Goal: Use online tool/utility: Utilize a website feature to perform a specific function

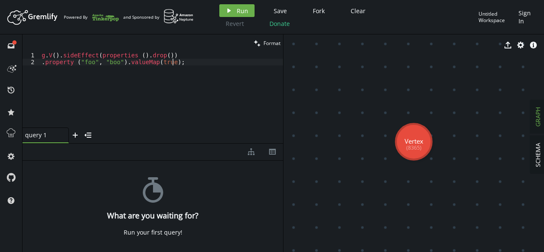
click at [170, 103] on div "g . V ( ) . sideEffect ( properties ( ) . drop ( )) . property ( "foo" , "boo" …" at bounding box center [161, 96] width 243 height 89
click at [234, 9] on button "play Run" at bounding box center [236, 10] width 35 height 13
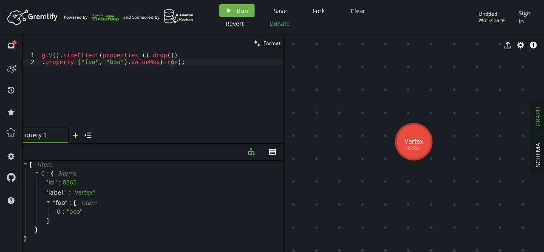
click at [227, 69] on div "g . V ( ) . sideEffect ( properties ( ) . drop ( )) . property ( "foo" , "boo" …" at bounding box center [161, 96] width 243 height 89
type textarea "g.V().sideEffect(properties ().drop()) .property ("foo", "boo").valueMap(true);"
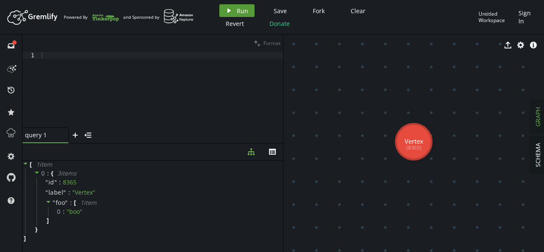
click at [238, 10] on span "Run" at bounding box center [242, 11] width 11 height 8
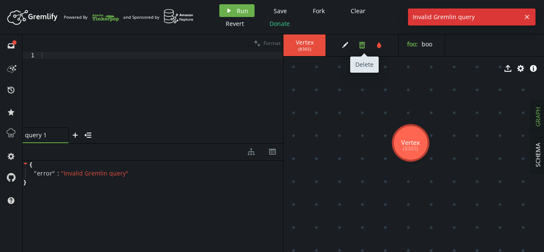
click at [363, 48] on icon "button" at bounding box center [362, 45] width 6 height 7
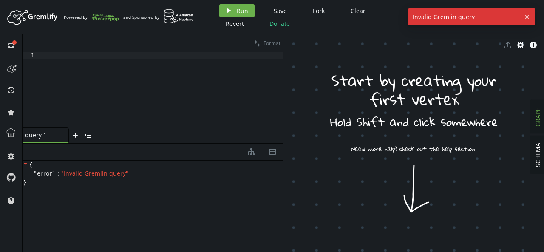
click at [172, 86] on div at bounding box center [161, 96] width 243 height 89
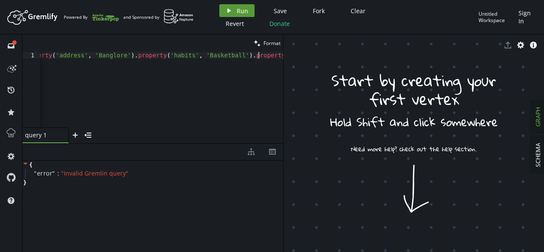
type textarea "g.addV('person').property('name', 'Narayana').property('age', 26).property('com…"
click at [240, 10] on span "Run" at bounding box center [242, 11] width 11 height 8
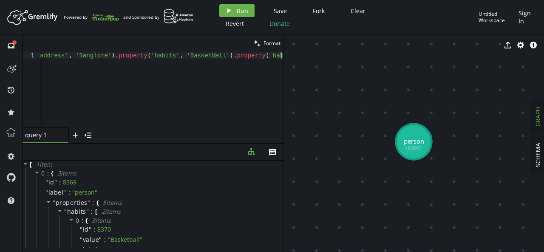
paste textarea "g.addV('person').property('name', 'Narayana').property('age', 26).property('com…"
type textarea "g.addV('person').property('name', 'Narayana').property('age', 26).property('com…"
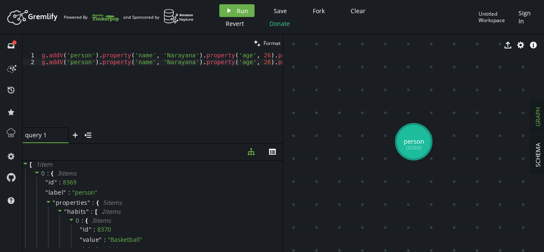
click at [168, 64] on div "g . addV ( 'person' ) . property ( 'name' , 'Narayana' ) . property ( 'age' , 2…" at bounding box center [352, 95] width 625 height 86
paste textarea "g.addV('person').property('name', 'Narayana').property('age', 26).property('com…"
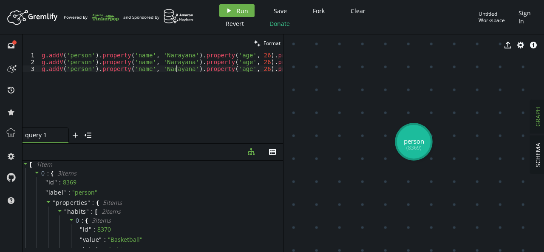
click at [175, 67] on div "g . addV ( 'person' ) . property ( 'name' , 'Narayana' ) . property ( 'age' , 2…" at bounding box center [352, 95] width 625 height 86
click at [166, 59] on div "g . addV ( 'person' ) . property ( 'name' , 'Narayana' ) . property ( 'age' , 2…" at bounding box center [352, 95] width 625 height 86
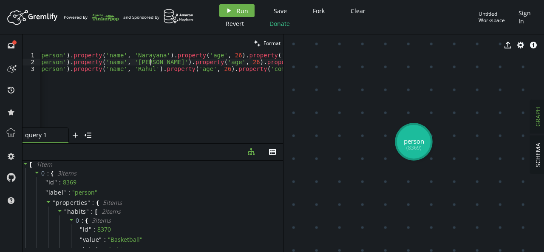
scroll to position [0, 29]
click at [217, 65] on div "g . addV ( 'person' ) . property ( 'name' , 'Narayana' ) . property ( 'age' , 2…" at bounding box center [323, 95] width 625 height 86
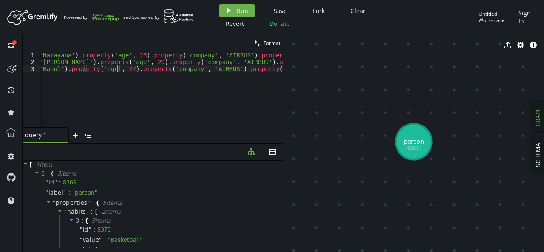
scroll to position [0, 124]
click at [202, 66] on div "g . addV ( 'person' ) . property ( 'name' , 'Narayana' ) . property ( 'age' , 2…" at bounding box center [228, 95] width 625 height 86
click at [216, 63] on div "g . addV ( 'person' ) . property ( 'name' , 'Narayana' ) . property ( 'age' , 2…" at bounding box center [228, 95] width 625 height 86
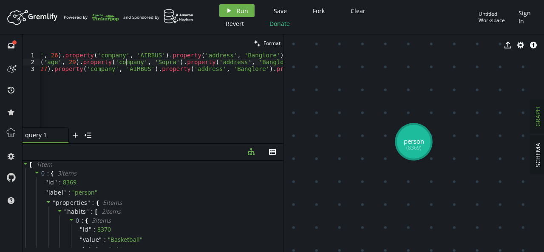
scroll to position [0, 215]
click at [221, 56] on div "g . addV ( 'person' ) . property ( 'name' , 'Narayana' ) . property ( 'age' , 2…" at bounding box center [137, 95] width 625 height 86
drag, startPoint x: 209, startPoint y: 54, endPoint x: 255, endPoint y: 57, distance: 46.0
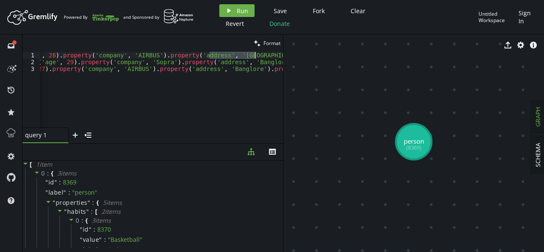
click at [255, 57] on div "g . addV ( 'person' ) . property ( 'name' , 'Narayana' ) . property ( 'age' , 2…" at bounding box center [147, 95] width 645 height 86
click at [206, 68] on div "g . addV ( 'person' ) . property ( 'name' , 'Narayana' ) . property ( 'age' , 2…" at bounding box center [147, 95] width 645 height 86
paste textarea "[GEOGRAPHIC_DATA]"
click at [206, 68] on div "g . addV ( 'person' ) . property ( 'name' , 'Narayana' ) . property ( 'age' , 2…" at bounding box center [147, 95] width 645 height 86
click at [214, 59] on div "g . addV ( 'person' ) . property ( 'name' , 'Narayana' ) . property ( 'age' , 2…" at bounding box center [147, 95] width 645 height 86
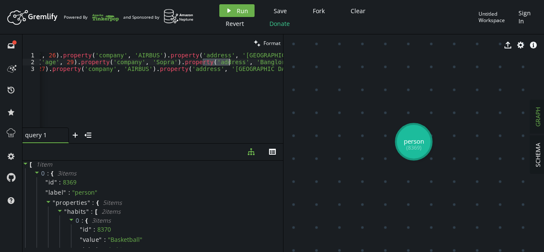
click at [214, 59] on div "g . addV ( 'person' ) . property ( 'name' , 'Narayana' ) . property ( 'age' , 2…" at bounding box center [147, 95] width 645 height 86
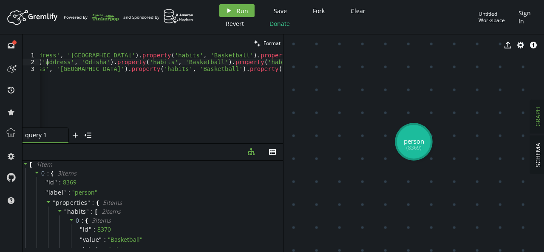
scroll to position [0, 391]
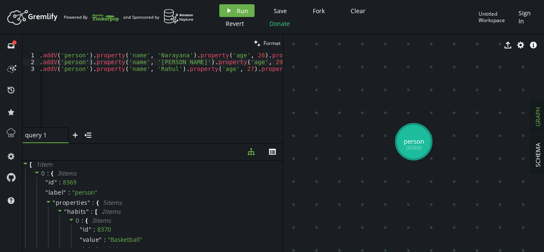
scroll to position [0, 0]
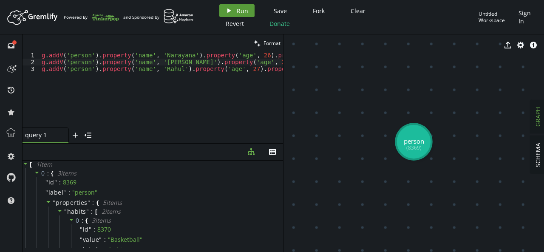
click at [245, 6] on button "play Run" at bounding box center [236, 10] width 35 height 13
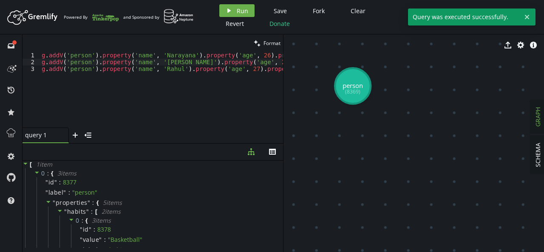
drag, startPoint x: 417, startPoint y: 142, endPoint x: 350, endPoint y: 83, distance: 89.4
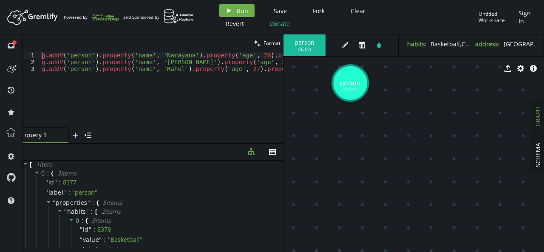
click at [41, 56] on div "g . addV ( 'person' ) . property ( 'name' , 'Narayana' ) . property ( 'age' , 2…" at bounding box center [362, 95] width 645 height 86
click at [41, 68] on div "//g.addV('person').property('name', 'Narayana').property('age', 26).property('c…" at bounding box center [365, 95] width 651 height 86
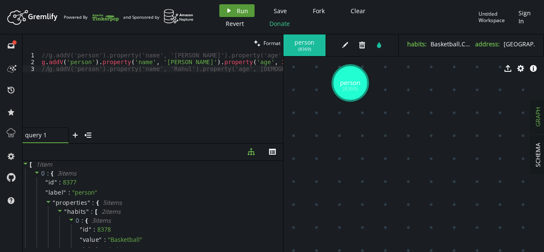
click at [237, 8] on span "Run" at bounding box center [242, 11] width 11 height 8
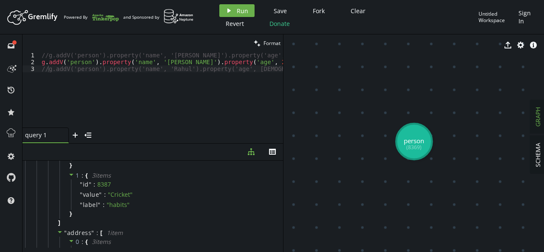
scroll to position [94, 0]
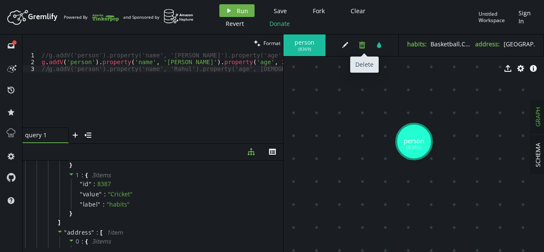
click at [361, 42] on icon "button" at bounding box center [362, 45] width 6 height 7
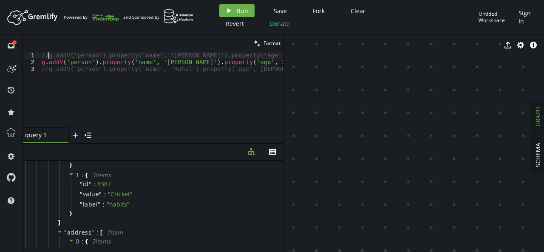
click at [47, 55] on div "//g.addV('person').property('name', 'Narayana').property('age', 26).property('c…" at bounding box center [365, 95] width 651 height 86
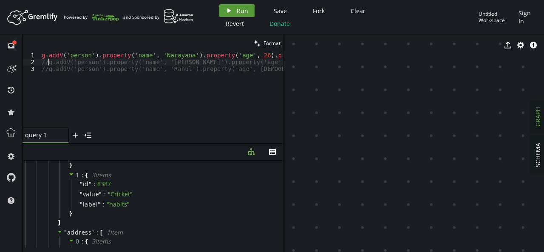
click at [232, 13] on button "play Run" at bounding box center [236, 10] width 35 height 13
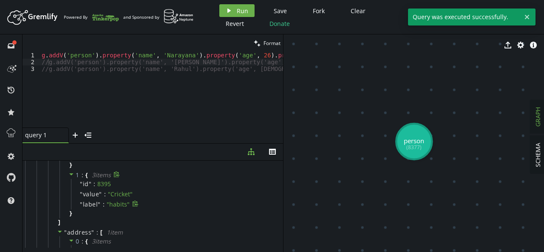
scroll to position [0, 0]
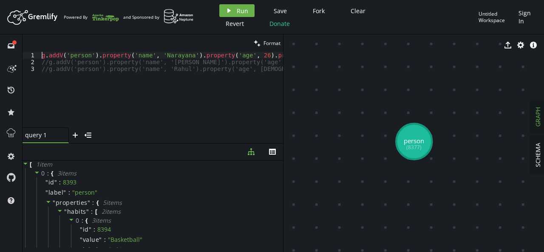
click at [42, 58] on div "g . addV ( 'person' ) . property ( 'name' , 'Narayana' ) . property ( 'age' , 2…" at bounding box center [362, 95] width 645 height 86
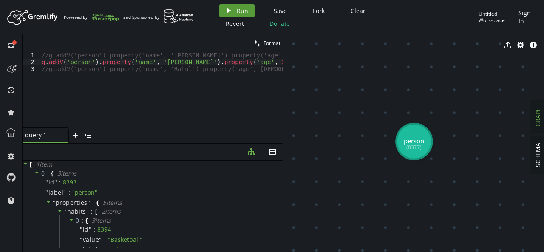
click at [240, 13] on span "Run" at bounding box center [242, 11] width 11 height 8
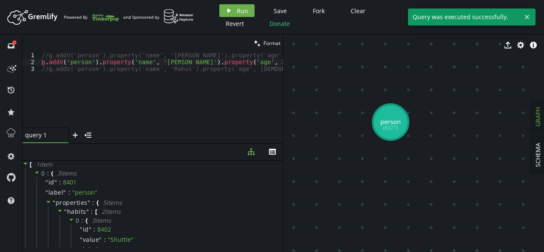
drag, startPoint x: 413, startPoint y: 140, endPoint x: 360, endPoint y: 98, distance: 67.5
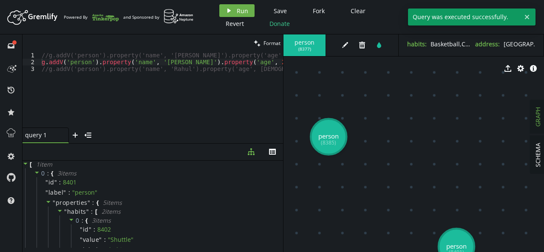
drag, startPoint x: 442, startPoint y: 141, endPoint x: 491, endPoint y: -37, distance: 184.8
click at [491, 0] on html "Artboard Created with Sketch. Powered By and Sponsored by play Run Save Fork Cl…" at bounding box center [272, 126] width 544 height 252
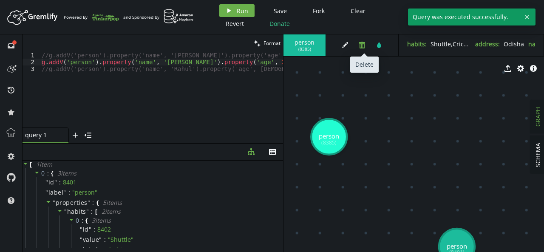
click at [364, 44] on icon "button" at bounding box center [362, 45] width 6 height 7
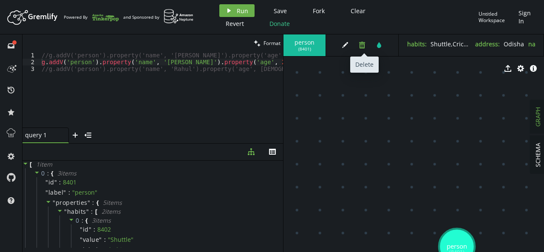
click at [361, 42] on icon "button" at bounding box center [362, 45] width 6 height 7
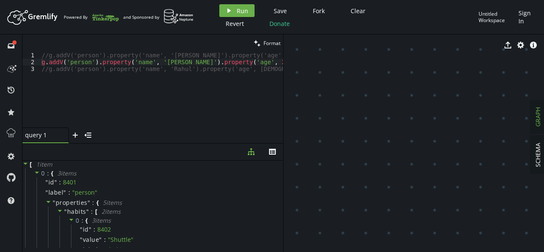
type textarea "//g.addV('person').property('name', 'Rahul').property('age', 27).property('comp…"
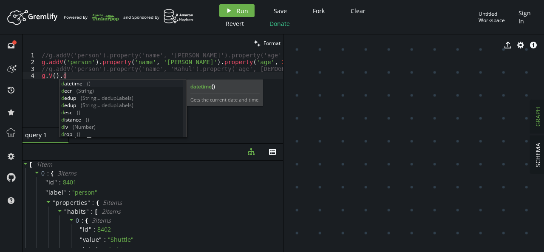
scroll to position [0, 25]
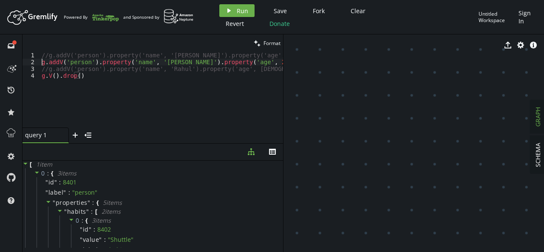
click at [41, 64] on div "//g.addV('person').property('name', 'Narayana').property('age', 26).property('c…" at bounding box center [365, 95] width 651 height 86
click at [224, 13] on button "play Run" at bounding box center [236, 10] width 35 height 13
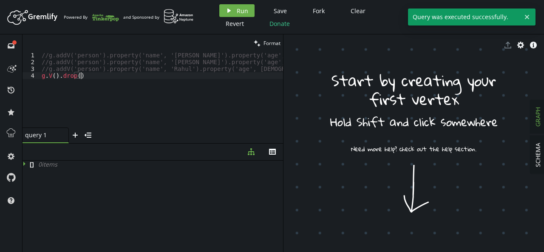
click at [91, 75] on div "//g.addV('person').property('name', 'Narayana').property('age', 26).property('c…" at bounding box center [365, 95] width 651 height 86
type textarea "g.V()"
click at [235, 10] on button "play Run" at bounding box center [236, 10] width 35 height 13
drag, startPoint x: 74, startPoint y: 77, endPoint x: 25, endPoint y: 77, distance: 48.9
click at [25, 77] on div "g.V() 1 2 3 4 //g.addV('person').property('name', 'Narayana').property('age', 2…" at bounding box center [153, 90] width 261 height 76
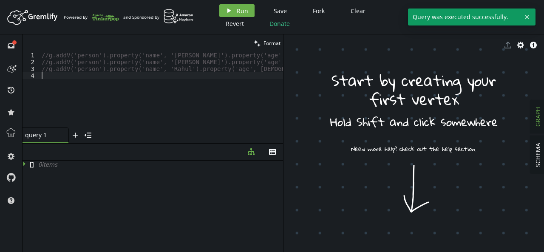
scroll to position [0, 0]
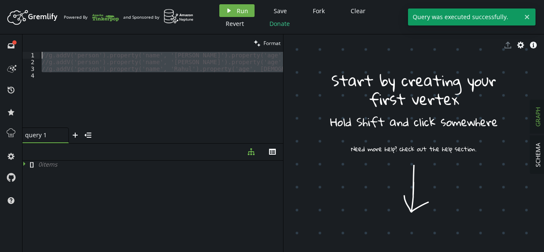
drag, startPoint x: 53, startPoint y: 82, endPoint x: 32, endPoint y: 55, distance: 34.0
click at [32, 55] on div "1 2 3 4 //g.addV('person').property('name', 'Narayana').property('age', 26).pro…" at bounding box center [153, 90] width 261 height 76
type textarea "g.addV('person').property('name', '[GEOGRAPHIC_DATA]').property('age', [DEMOGRA…"
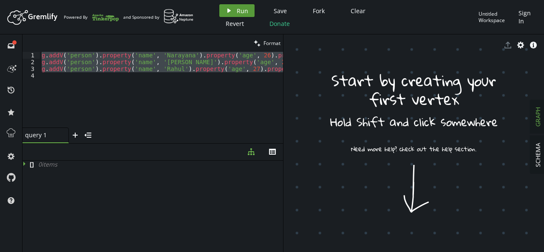
click at [237, 13] on span "Run" at bounding box center [242, 11] width 11 height 8
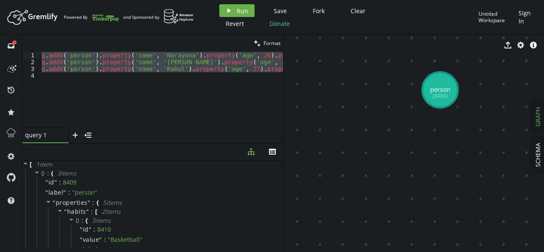
drag, startPoint x: 379, startPoint y: 142, endPoint x: 356, endPoint y: 268, distance: 127.9
click at [356, 252] on html "Artboard Created with Sketch. Powered By and Sponsored by play Run Save Fork Cl…" at bounding box center [272, 126] width 544 height 252
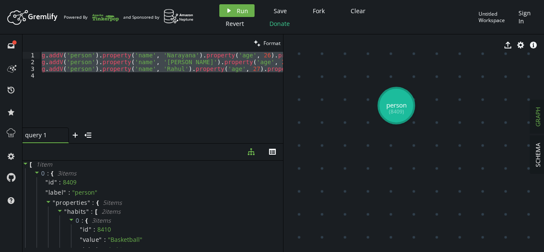
drag, startPoint x: 391, startPoint y: 148, endPoint x: 354, endPoint y: 150, distance: 37.0
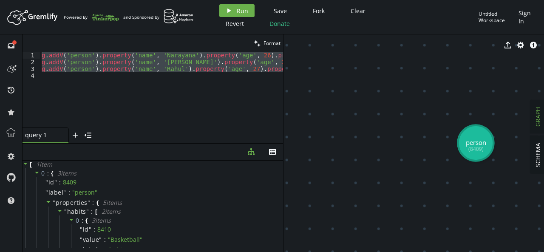
drag, startPoint x: 354, startPoint y: 150, endPoint x: 419, endPoint y: 193, distance: 77.8
click at [226, 96] on div "g . addV ( 'person' ) . property ( 'name' , 'Narayana' ) . property ( 'age' , 2…" at bounding box center [161, 90] width 243 height 76
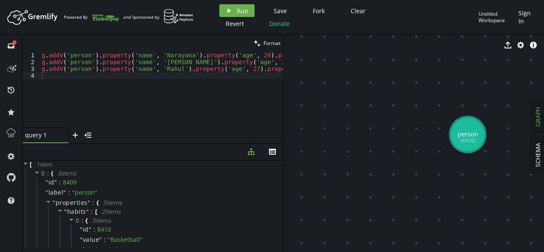
click at [539, 109] on span "GRAPH" at bounding box center [538, 117] width 8 height 20
click at [537, 145] on span "SCHEMA" at bounding box center [538, 155] width 8 height 24
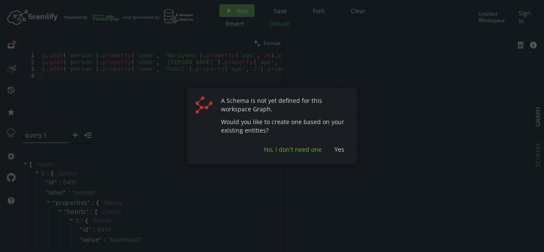
click at [311, 149] on span "No, I don't need one" at bounding box center [293, 149] width 58 height 8
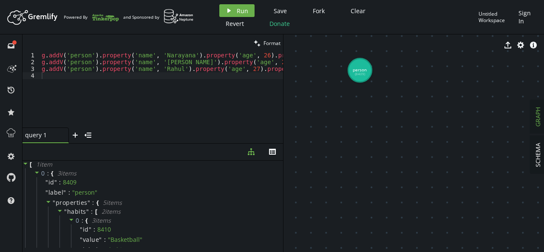
drag, startPoint x: 407, startPoint y: 122, endPoint x: 485, endPoint y: 264, distance: 162.8
click at [485, 252] on html "Artboard Created with Sketch. Powered By and Sponsored by play Run Save Fork Cl…" at bounding box center [272, 126] width 544 height 252
drag, startPoint x: 399, startPoint y: 129, endPoint x: 425, endPoint y: 161, distance: 41.2
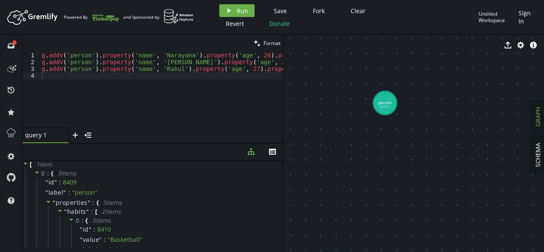
drag, startPoint x: 426, startPoint y: 130, endPoint x: 184, endPoint y: 145, distance: 242.7
click at [184, 145] on div "clean Format 1 2 3 4 g . addV ( 'person' ) . property ( 'name' , 'Narayana' ) .…" at bounding box center [283, 143] width 521 height 218
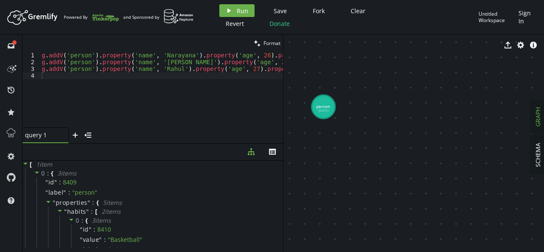
drag, startPoint x: 346, startPoint y: 147, endPoint x: 526, endPoint y: 127, distance: 180.9
drag, startPoint x: 330, startPoint y: 96, endPoint x: 401, endPoint y: 91, distance: 71.2
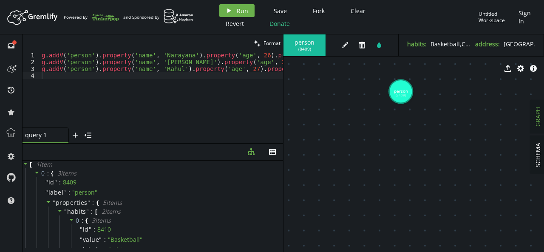
drag, startPoint x: 334, startPoint y: 78, endPoint x: 348, endPoint y: 113, distance: 37.7
click at [348, 113] on div "person ( 8409 ) edit trash tint habits : Basketball,Cricket address : Andhra Pr…" at bounding box center [413, 143] width 261 height 218
click at [538, 154] on span "SCHEMA" at bounding box center [538, 155] width 8 height 24
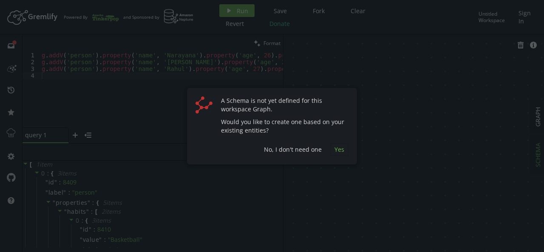
click at [334, 147] on span "Yes" at bounding box center [339, 149] width 10 height 8
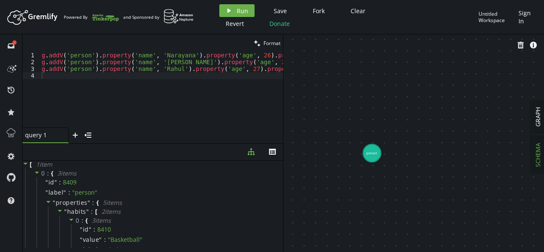
drag, startPoint x: 374, startPoint y: 95, endPoint x: 458, endPoint y: 209, distance: 141.4
drag, startPoint x: 458, startPoint y: 209, endPoint x: 492, endPoint y: 167, distance: 53.8
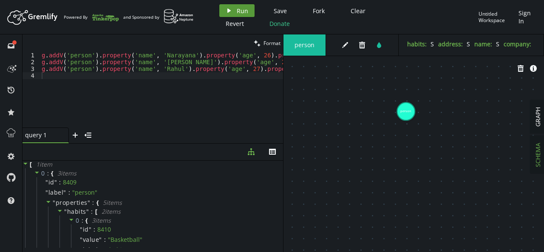
click at [227, 12] on icon "play" at bounding box center [229, 10] width 7 height 7
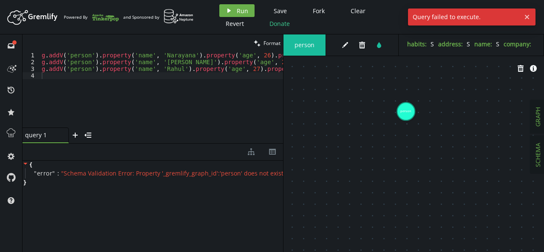
click at [537, 128] on button "GRAPH" at bounding box center [537, 116] width 15 height 33
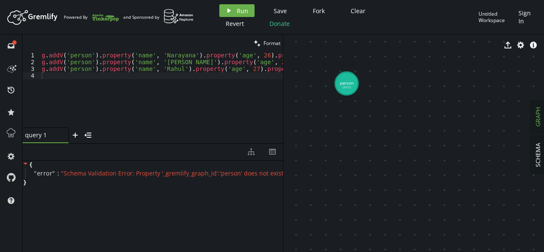
drag, startPoint x: 434, startPoint y: 99, endPoint x: 419, endPoint y: 255, distance: 157.1
click at [419, 252] on html "Artboard Created with Sketch. Powered By and Sponsored by play Run Save Fork Cl…" at bounding box center [272, 126] width 544 height 252
drag, startPoint x: 398, startPoint y: 141, endPoint x: 437, endPoint y: 194, distance: 66.2
click at [88, 76] on div "g . addV ( 'person' ) . property ( 'name' , 'Narayana' ) . property ( 'age' , 2…" at bounding box center [362, 95] width 645 height 86
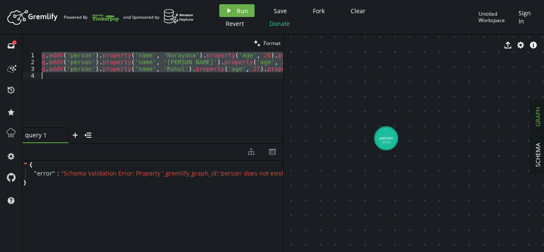
type textarea "// g.addV('person').property('name', 'Rahul').property('age', [DEMOGRAPHIC_DATA…"
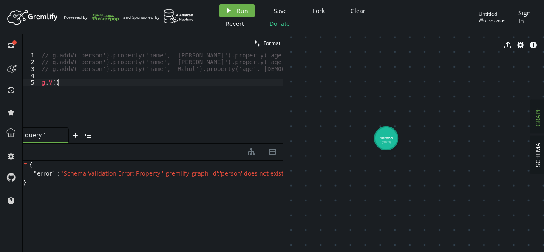
scroll to position [0, 16]
drag, startPoint x: 234, startPoint y: 3, endPoint x: 230, endPoint y: 6, distance: 4.8
click at [230, 6] on header "Artboard Created with Sketch. Powered By and Sponsored by play Run Save Fork Cl…" at bounding box center [272, 17] width 544 height 34
click at [230, 6] on button "play Run" at bounding box center [236, 10] width 35 height 13
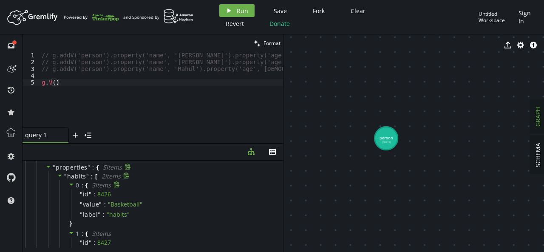
scroll to position [0, 0]
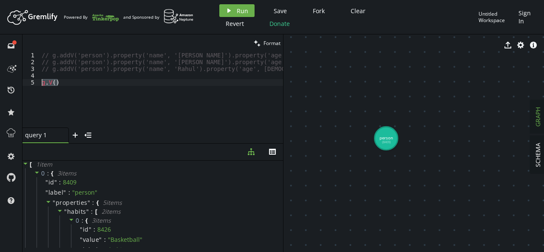
drag, startPoint x: 88, startPoint y: 79, endPoint x: 33, endPoint y: 82, distance: 54.9
click at [33, 82] on div "g.V() 1 2 3 4 5 // g.addV('person').property('name', 'Narayana').property('age'…" at bounding box center [153, 90] width 261 height 76
click at [234, 5] on button "play Run" at bounding box center [236, 10] width 35 height 13
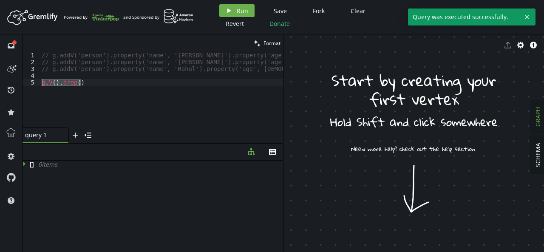
drag, startPoint x: 87, startPoint y: 79, endPoint x: 29, endPoint y: 85, distance: 58.0
click at [29, 85] on div "g.V().drop() 1 2 3 4 5 // g.addV('person').property('name', 'Narayana').propert…" at bounding box center [153, 90] width 261 height 76
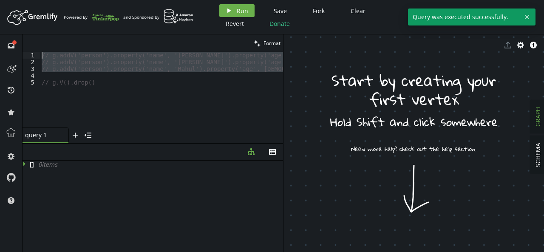
drag, startPoint x: 59, startPoint y: 74, endPoint x: 35, endPoint y: 56, distance: 29.4
click at [35, 56] on div "// g.V().drop() 1 2 3 4 5 // g.addV('person').property('name', 'Narayana').prop…" at bounding box center [153, 90] width 261 height 76
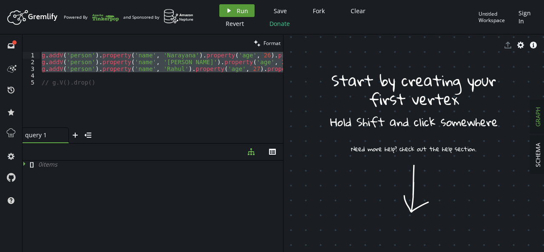
click at [235, 12] on button "play Run" at bounding box center [236, 10] width 35 height 13
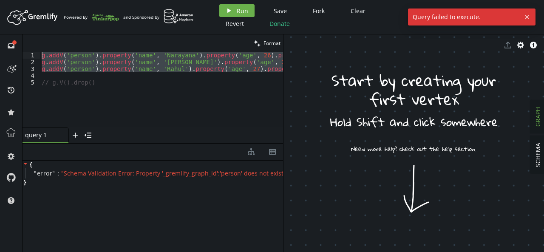
click at [184, 67] on div "g . addV ( 'person' ) . property ( 'name' , '[GEOGRAPHIC_DATA]' ) . property ( …" at bounding box center [161, 90] width 243 height 76
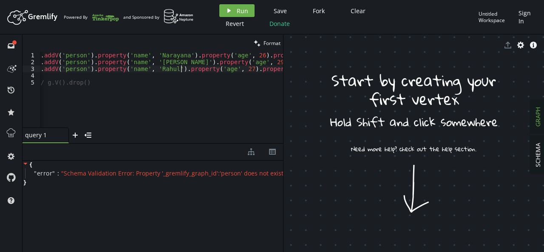
scroll to position [0, 0]
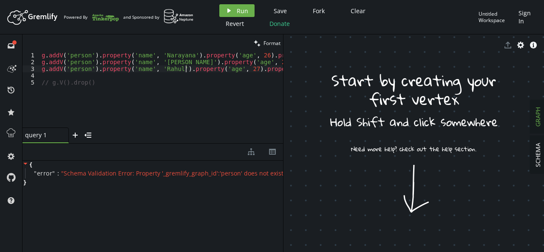
click at [80, 69] on div "g . addV ( 'person' ) . property ( 'name' , '[GEOGRAPHIC_DATA]' ) . property ( …" at bounding box center [362, 95] width 645 height 86
click at [238, 6] on button "play Run" at bounding box center [236, 10] width 35 height 13
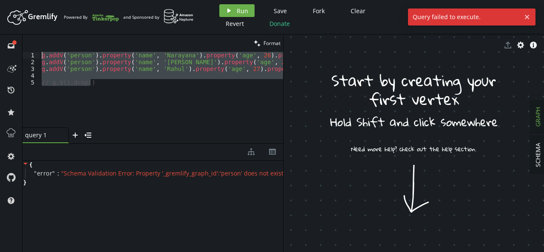
drag, startPoint x: 97, startPoint y: 85, endPoint x: 33, endPoint y: 56, distance: 69.8
click at [33, 56] on div "// g.V().drop() 1 2 3 4 5 g . addV ( 'person' ) . property ( 'name' , 'Narayana…" at bounding box center [153, 90] width 261 height 76
type textarea "g.addV('person').property('name', '[GEOGRAPHIC_DATA]').property('age', [DEMOGRA…"
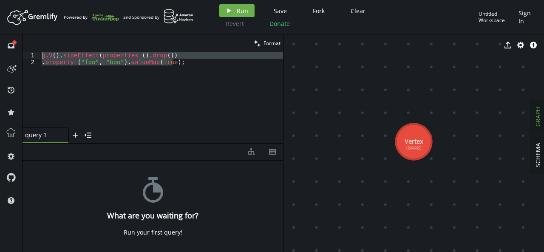
drag, startPoint x: 184, startPoint y: 66, endPoint x: 32, endPoint y: 51, distance: 152.0
click at [32, 51] on div "clean Format .property ("foo", "boo").valueMap(true); 1 2 g . V ( ) . sideEffec…" at bounding box center [153, 88] width 261 height 109
type textarea "g.V().sideEffect(properties ().drop()) .property ("foo", "boo").valueMap(true);"
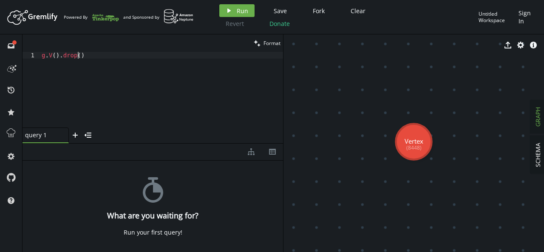
scroll to position [0, 39]
click at [227, 7] on icon "play" at bounding box center [229, 10] width 7 height 7
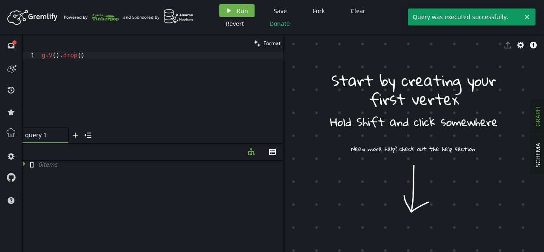
click at [89, 42] on div "clean Format" at bounding box center [153, 42] width 261 height 17
click at [88, 49] on div "clean Format" at bounding box center [153, 42] width 261 height 17
drag, startPoint x: 90, startPoint y: 48, endPoint x: 88, endPoint y: 52, distance: 4.6
click at [88, 52] on div "clean Format g.V().drop() 1 g . V ( ) . drop ( ) XXXXXXXXXXXXXXXXXXXXXXXXXXXXXX…" at bounding box center [153, 88] width 261 height 109
click at [88, 52] on div "g . V ( ) . drop ( )" at bounding box center [161, 96] width 243 height 89
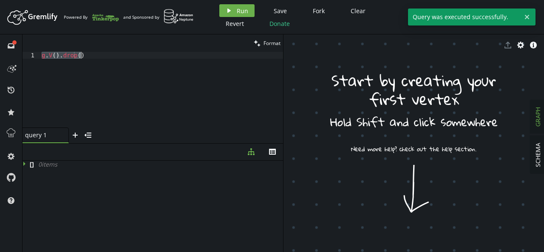
paste textarea "//"
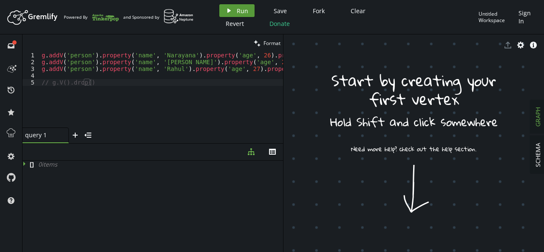
click at [229, 13] on icon "play" at bounding box center [229, 10] width 7 height 7
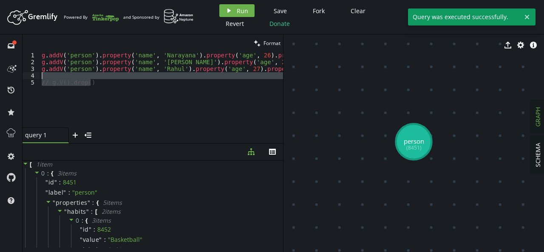
drag, startPoint x: 105, startPoint y: 79, endPoint x: 58, endPoint y: 72, distance: 48.1
click at [58, 72] on div "g . addV ( 'person' ) . property ( 'name' , '[GEOGRAPHIC_DATA]' ) . property ( …" at bounding box center [362, 95] width 645 height 86
type textarea "// g.V().drop()"
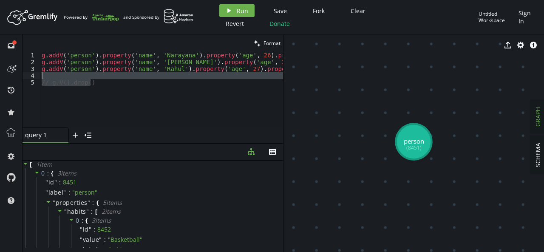
click at [58, 72] on div "g . addV ( 'person' ) . property ( 'name' , '[GEOGRAPHIC_DATA]' ) . property ( …" at bounding box center [161, 90] width 243 height 76
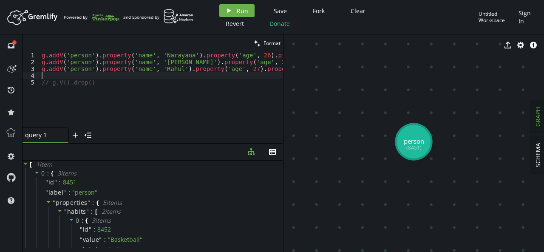
scroll to position [0, 0]
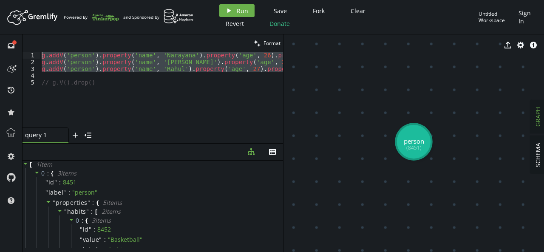
drag, startPoint x: 53, startPoint y: 75, endPoint x: 37, endPoint y: 56, distance: 24.8
click at [37, 56] on div "1 2 3 4 5 g . addV ( 'person' ) . property ( 'name' , '[GEOGRAPHIC_DATA]' ) . p…" at bounding box center [153, 90] width 261 height 76
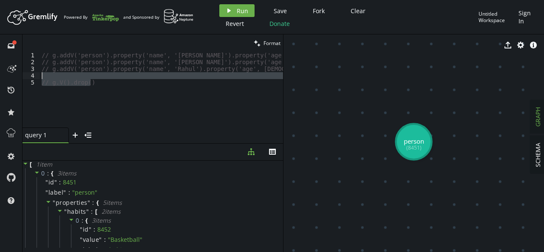
drag, startPoint x: 102, startPoint y: 80, endPoint x: 59, endPoint y: 78, distance: 43.0
click at [59, 78] on div "// g.addV('person').property('name', '[PERSON_NAME]').property('age', [DEMOGRAP…" at bounding box center [367, 95] width 654 height 86
type textarea "// g.V().drop()"
click at [59, 78] on div "// g.addV('person').property('name', '[PERSON_NAME]').property('age', [DEMOGRAP…" at bounding box center [161, 90] width 243 height 76
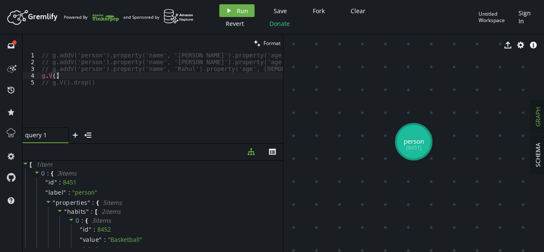
scroll to position [0, 16]
click at [230, 5] on button "play Run" at bounding box center [236, 10] width 35 height 13
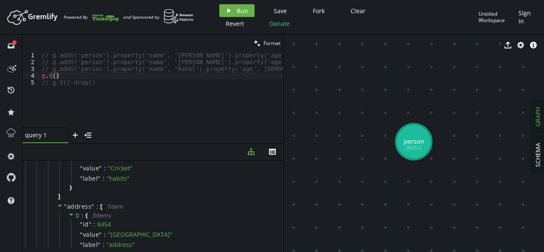
scroll to position [0, 0]
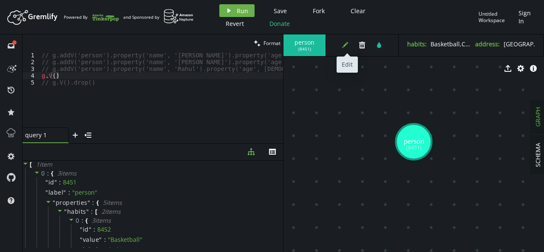
click at [347, 45] on icon "edit" at bounding box center [345, 45] width 7 height 7
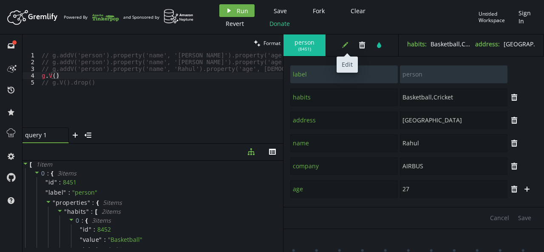
click at [347, 45] on icon "edit" at bounding box center [345, 45] width 7 height 7
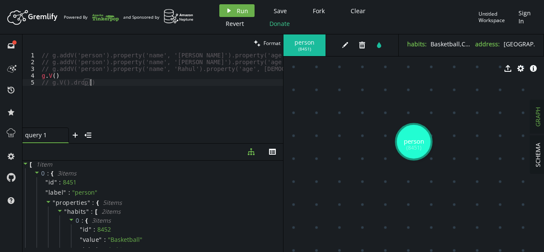
click at [155, 102] on div "// g.addV('person').property('name', '[PERSON_NAME]').property('age', [DEMOGRAP…" at bounding box center [367, 95] width 654 height 86
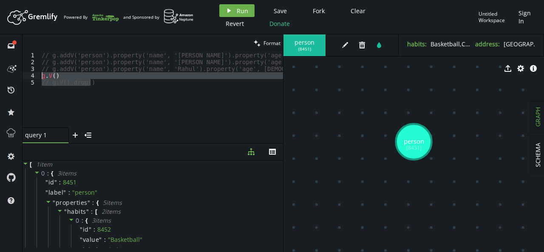
drag, startPoint x: 94, startPoint y: 83, endPoint x: 25, endPoint y: 76, distance: 69.6
click at [25, 76] on div "// g.V().drop() 1 2 3 4 5 // g.addV('person').property('name', '[PERSON_NAME]')…" at bounding box center [153, 90] width 261 height 76
click at [57, 83] on div "// g.addV('person').property('name', '[PERSON_NAME]').property('age', [DEMOGRAP…" at bounding box center [161, 90] width 243 height 76
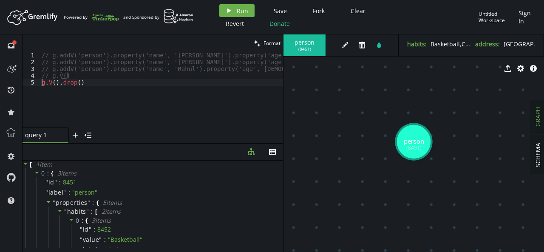
scroll to position [0, 0]
click at [233, 12] on button "play Run" at bounding box center [236, 10] width 35 height 13
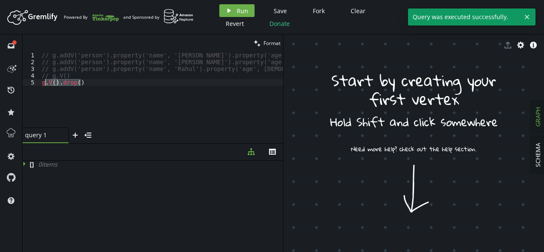
drag, startPoint x: 87, startPoint y: 84, endPoint x: 29, endPoint y: 83, distance: 57.4
click at [29, 83] on div "g.V().drop() 1 2 3 4 5 // g.addV('person').property('name', '[PERSON_NAME]').pr…" at bounding box center [153, 90] width 261 height 76
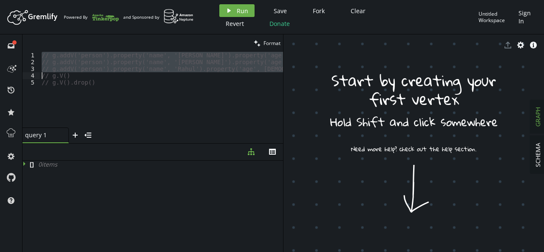
drag, startPoint x: 42, startPoint y: 55, endPoint x: 41, endPoint y: 75, distance: 20.4
click at [41, 75] on div "// g.addV('person').property('name', '[PERSON_NAME]').property('age', [DEMOGRAP…" at bounding box center [367, 95] width 654 height 86
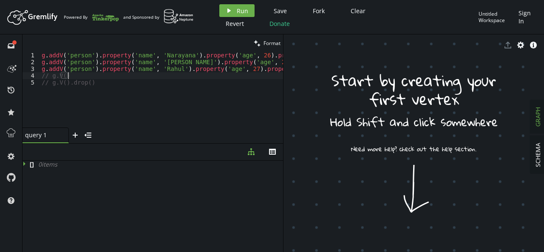
click at [108, 78] on div "g . addV ( 'person' ) . property ( 'name' , '[GEOGRAPHIC_DATA]' ) . property ( …" at bounding box center [362, 95] width 645 height 86
click at [93, 55] on div "g . addV ( 'person' ) . property ( 'name' , '[GEOGRAPHIC_DATA]' ) . property ( …" at bounding box center [362, 95] width 645 height 86
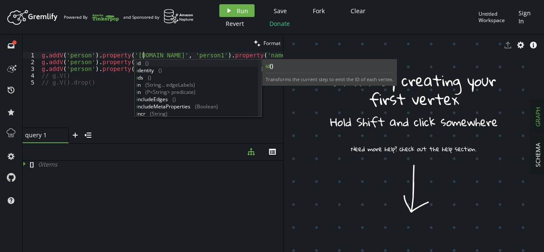
scroll to position [0, 101]
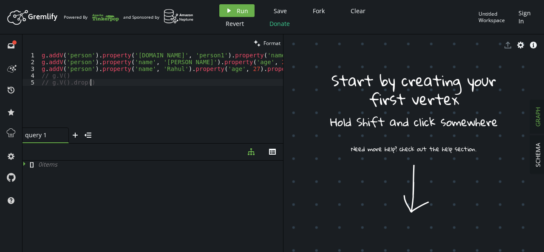
click at [89, 85] on div "g . addV ( 'person' ) . property ( '[DOMAIN_NAME]' , 'person1' ) . property ( '…" at bounding box center [408, 95] width 736 height 86
drag, startPoint x: 186, startPoint y: 56, endPoint x: 96, endPoint y: 57, distance: 89.2
click at [96, 57] on div "g . addV ( 'person' ) . property ( '[DOMAIN_NAME]' , 'person1' ) . property ( '…" at bounding box center [408, 95] width 736 height 86
click at [96, 60] on div "g . addV ( 'person' ) . property ( '[DOMAIN_NAME]' , 'person1' ) . property ( '…" at bounding box center [408, 95] width 736 height 86
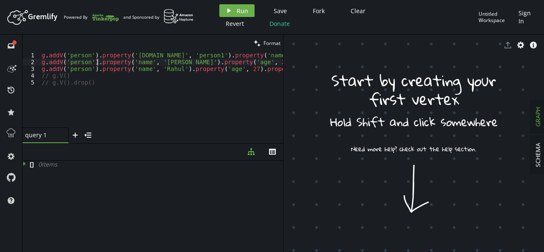
paste textarea "[DOMAIN_NAME]', 'person1')property('"
click at [179, 61] on div "g . addV ( 'person' ) . property ( '[DOMAIN_NAME]' , 'person1' ) . property ( '…" at bounding box center [408, 95] width 736 height 86
click at [97, 69] on div "g . addV ( 'person' ) . property ( '[DOMAIN_NAME]' , 'person1' ) . property ( '…" at bounding box center [408, 95] width 736 height 86
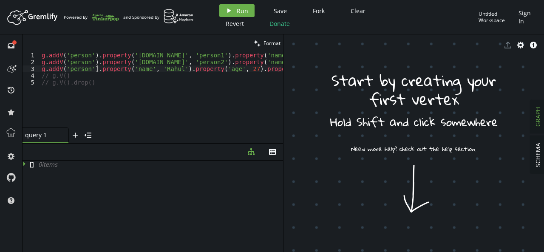
paste textarea "[DOMAIN_NAME]', 'person1')property('"
click at [238, 7] on span "Run" at bounding box center [242, 11] width 11 height 8
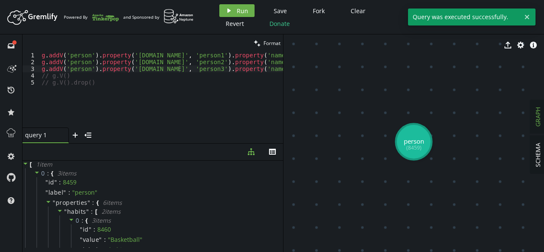
type textarea "// g.V()"
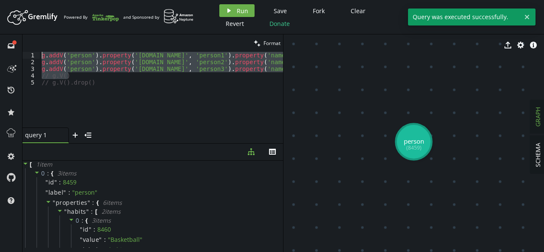
drag, startPoint x: 75, startPoint y: 74, endPoint x: 29, endPoint y: 55, distance: 49.9
click at [29, 55] on div "// g.V() 1 2 3 4 5 g . addV ( 'person' ) . property ( '[DOMAIN_NAME]' , 'person…" at bounding box center [153, 90] width 261 height 76
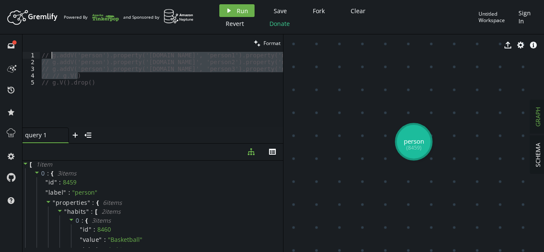
click at [56, 73] on div "// g.addV('person').property('[DOMAIN_NAME]', 'person1').property('name', '[PER…" at bounding box center [161, 90] width 243 height 76
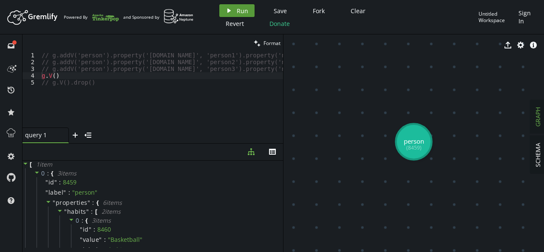
click at [230, 11] on icon "play" at bounding box center [229, 10] width 7 height 7
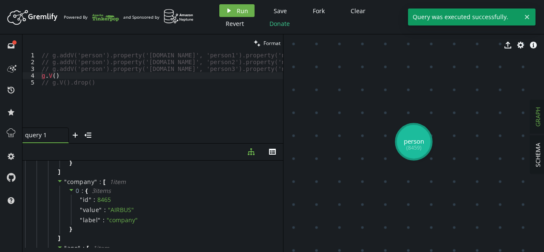
scroll to position [430, 0]
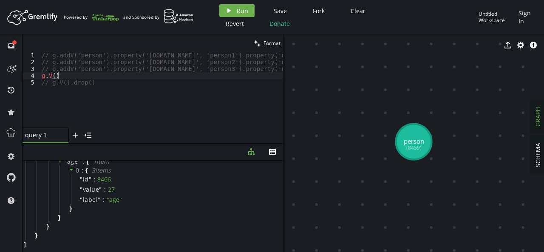
click at [59, 76] on div "// g.addV('person').property('[DOMAIN_NAME]', 'person1').property('name', '[PER…" at bounding box center [413, 95] width 746 height 86
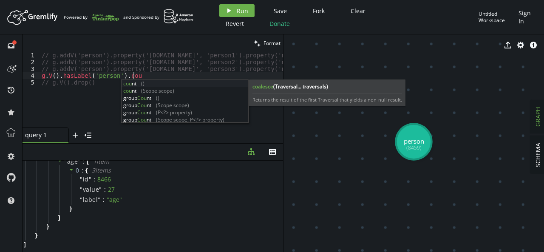
scroll to position [0, 91]
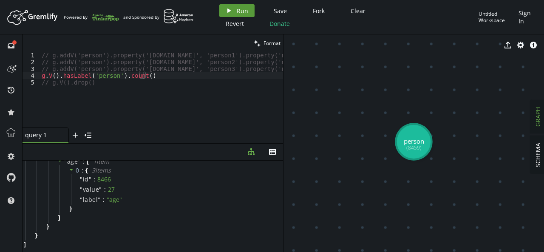
click at [229, 11] on icon "play" at bounding box center [229, 10] width 7 height 7
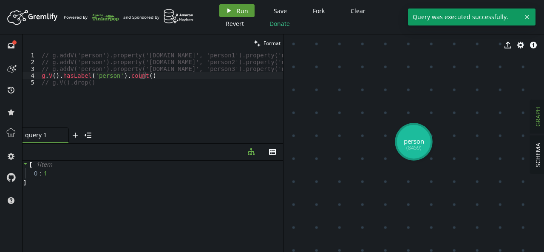
scroll to position [0, 0]
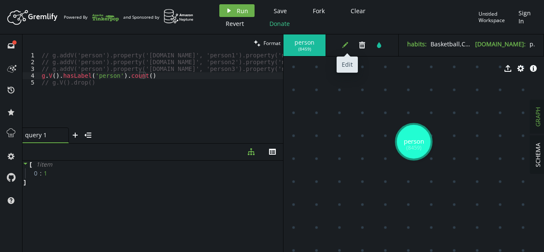
click at [348, 48] on button "edit" at bounding box center [345, 45] width 13 height 13
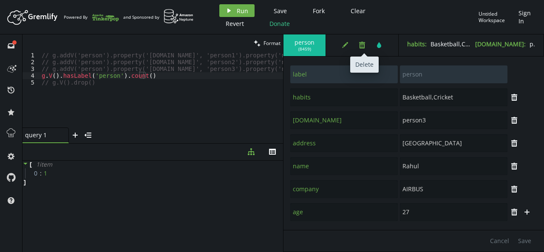
click at [365, 41] on button "trash" at bounding box center [362, 45] width 13 height 13
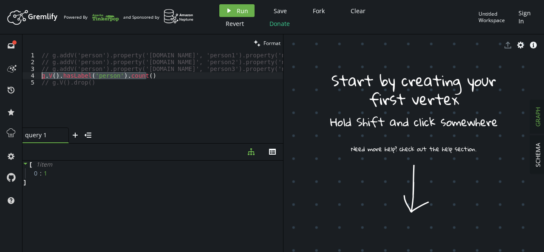
drag, startPoint x: 156, startPoint y: 76, endPoint x: 40, endPoint y: 76, distance: 115.2
click at [40, 76] on div "// g.addV('person').property('[DOMAIN_NAME]', 'person1').property('name', '[PER…" at bounding box center [413, 95] width 746 height 86
click at [53, 57] on div "// g.addV('person').property('[DOMAIN_NAME]', 'person1').property('name', '[PER…" at bounding box center [413, 95] width 746 height 86
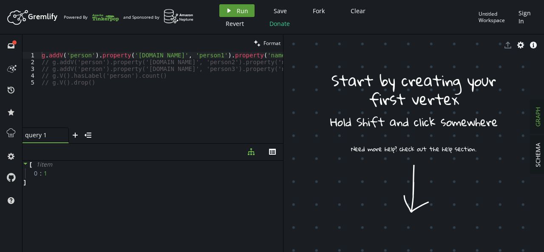
click at [243, 8] on span "Run" at bounding box center [242, 11] width 11 height 8
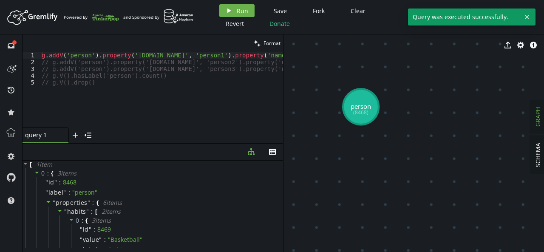
drag, startPoint x: 408, startPoint y: 142, endPoint x: 347, endPoint y: 95, distance: 76.4
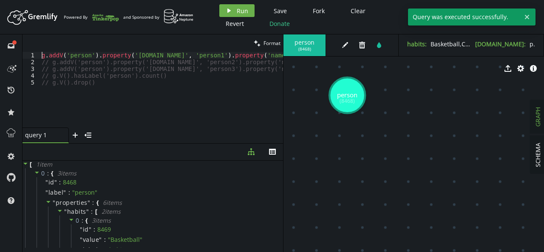
click at [42, 56] on div "g . addV ( 'person' ) . property ( '[DOMAIN_NAME]' , 'person1' ) . property ( '…" at bounding box center [408, 95] width 736 height 86
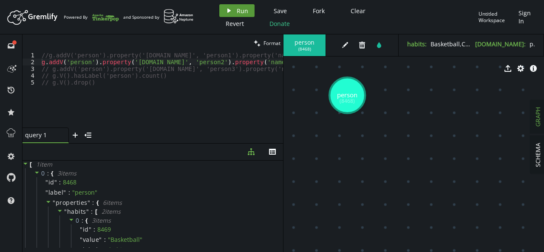
click at [234, 6] on button "play Run" at bounding box center [236, 10] width 35 height 13
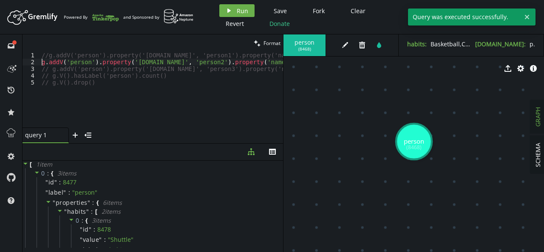
click at [41, 62] on div "//g.addV('person').property('[DOMAIN_NAME]', 'person1').property('name', '[PERS…" at bounding box center [411, 95] width 743 height 86
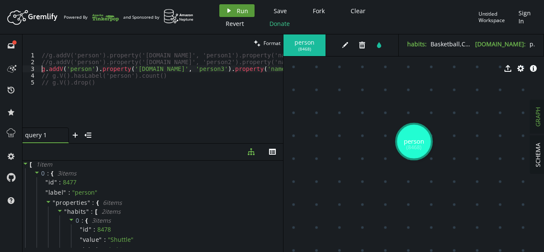
click at [241, 10] on span "Run" at bounding box center [242, 11] width 11 height 8
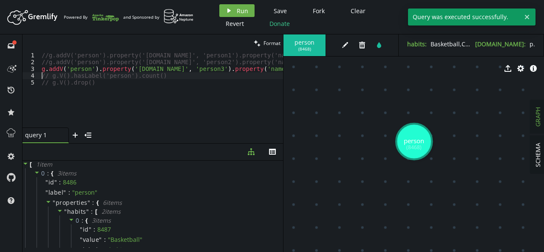
click at [42, 72] on div "//g.addV('person').property('[DOMAIN_NAME]', 'person1').property('name', '[PERS…" at bounding box center [411, 95] width 743 height 86
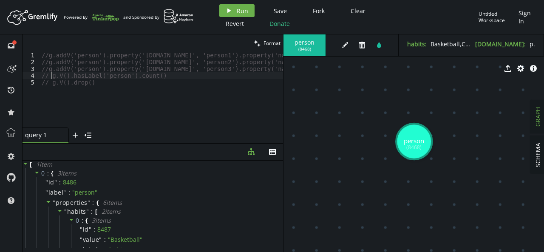
click at [51, 78] on div "//g.addV('person').property('[DOMAIN_NAME]', 'person1').property('name', '[PERS…" at bounding box center [411, 95] width 743 height 86
click at [232, 9] on button "play Run" at bounding box center [236, 10] width 35 height 13
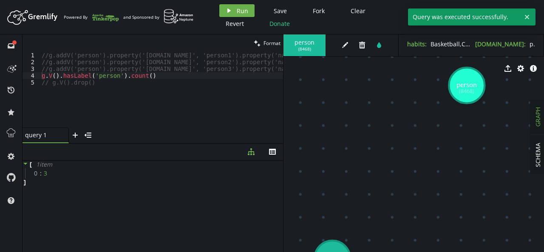
drag, startPoint x: 400, startPoint y: 165, endPoint x: 453, endPoint y: 91, distance: 91.1
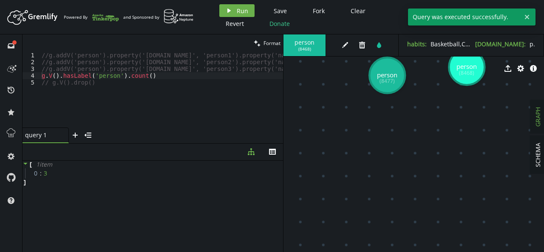
drag, startPoint x: 327, startPoint y: 235, endPoint x: 387, endPoint y: 75, distance: 170.4
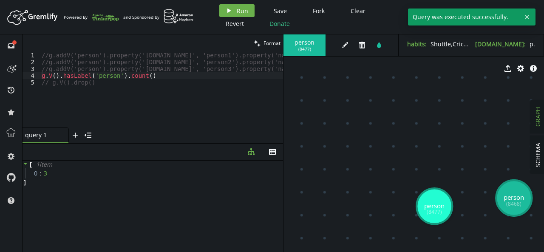
drag, startPoint x: 364, startPoint y: 116, endPoint x: 438, endPoint y: 269, distance: 169.5
click at [438, 252] on html "Artboard Created with Sketch. Powered By and Sponsored by play Run Save Fork Cl…" at bounding box center [272, 126] width 544 height 252
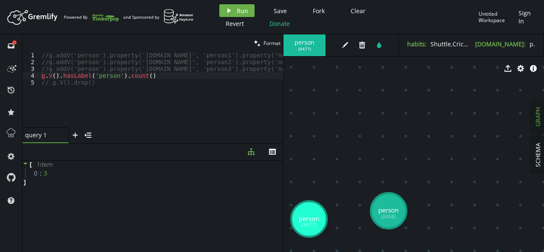
drag, startPoint x: 424, startPoint y: 142, endPoint x: 268, endPoint y: 132, distance: 156.2
click at [268, 132] on div "clean Format g.V().hasLabel('person').count() 1 2 3 4 5 //g.addV('person').prop…" at bounding box center [283, 143] width 521 height 218
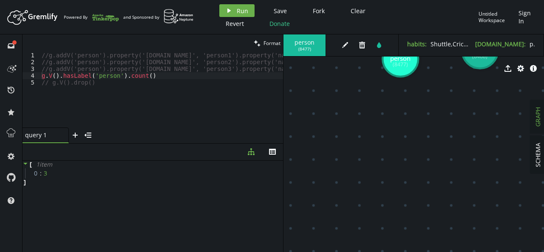
drag, startPoint x: 448, startPoint y: 134, endPoint x: 544, endPoint y: -37, distance: 195.6
click at [544, 0] on html "Artboard Created with Sketch. Powered By and Sponsored by play Run Save Fork Cl…" at bounding box center [272, 126] width 544 height 252
drag, startPoint x: 323, startPoint y: 142, endPoint x: 450, endPoint y: -37, distance: 219.8
click at [450, 0] on html "Artboard Created with Sketch. Powered By and Sponsored by play Run Save Fork Cl…" at bounding box center [272, 126] width 544 height 252
drag, startPoint x: 394, startPoint y: 107, endPoint x: 517, endPoint y: 213, distance: 162.3
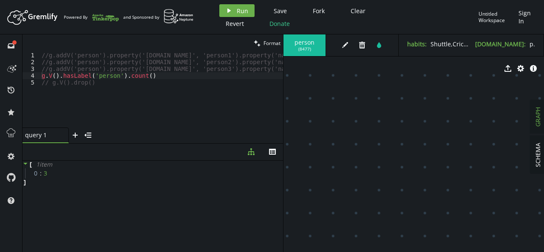
drag, startPoint x: 424, startPoint y: 130, endPoint x: 462, endPoint y: 269, distance: 144.2
click at [462, 252] on html "Artboard Created with Sketch. Powered By and Sponsored by play Run Save Fork Cl…" at bounding box center [272, 126] width 544 height 252
drag, startPoint x: 414, startPoint y: 82, endPoint x: 232, endPoint y: 110, distance: 184.9
click at [232, 110] on div "clean Format g.V().hasLabel('person').count() 1 2 3 4 5 //g.addV('person').prop…" at bounding box center [283, 143] width 521 height 218
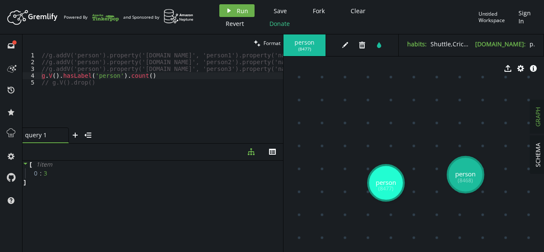
drag, startPoint x: 411, startPoint y: 142, endPoint x: 115, endPoint y: 269, distance: 321.5
click at [115, 252] on html "Artboard Created with Sketch. Powered By and Sponsored by play Run Save Fork Cl…" at bounding box center [272, 126] width 544 height 252
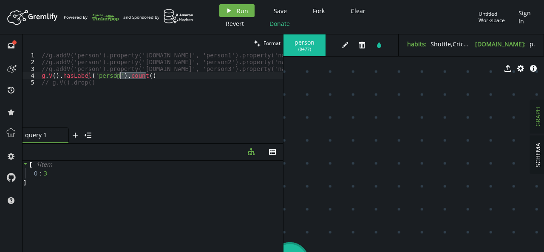
drag, startPoint x: 151, startPoint y: 76, endPoint x: 121, endPoint y: 78, distance: 30.2
click at [121, 78] on div "//g.addV('person').property('[DOMAIN_NAME]', 'person1').property('name', '[PERS…" at bounding box center [411, 95] width 743 height 86
click at [241, 9] on span "Run" at bounding box center [242, 11] width 11 height 8
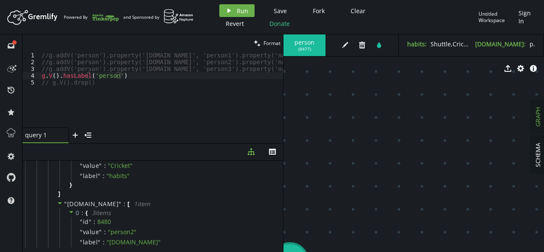
scroll to position [628, 0]
click at [136, 76] on div "//g.addV('person').property('[DOMAIN_NAME]', 'person1').property('name', '[PERS…" at bounding box center [411, 95] width 743 height 86
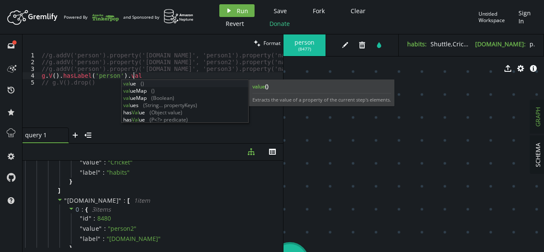
scroll to position [0, 91]
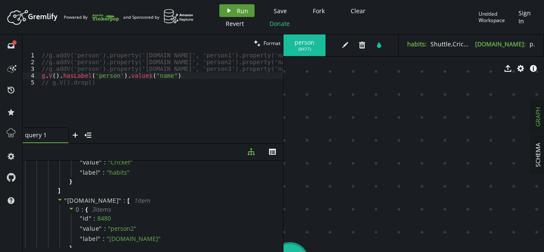
click at [238, 16] on button "play Run" at bounding box center [236, 10] width 35 height 13
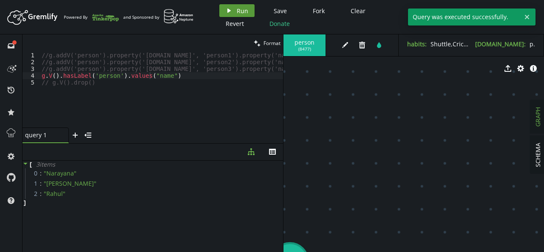
scroll to position [0, 0]
click at [188, 76] on div "//g.addV('person').property('[DOMAIN_NAME]', 'person1').property('name', '[PERS…" at bounding box center [411, 95] width 743 height 86
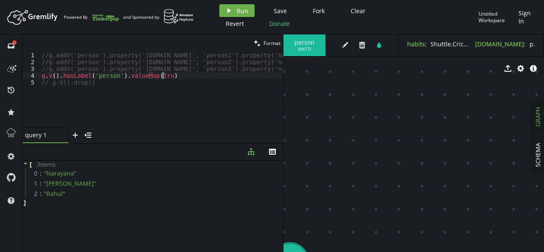
scroll to position [0, 124]
click at [239, 16] on button "play Run" at bounding box center [236, 10] width 35 height 13
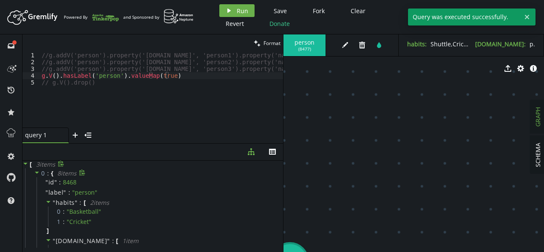
click at [35, 173] on icon at bounding box center [37, 173] width 6 height 6
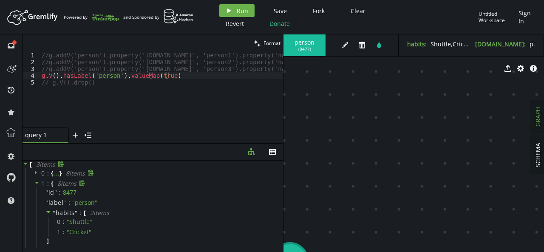
click at [37, 181] on icon at bounding box center [37, 183] width 6 height 6
click at [37, 194] on icon at bounding box center [37, 193] width 6 height 6
click at [35, 170] on icon at bounding box center [37, 173] width 6 height 6
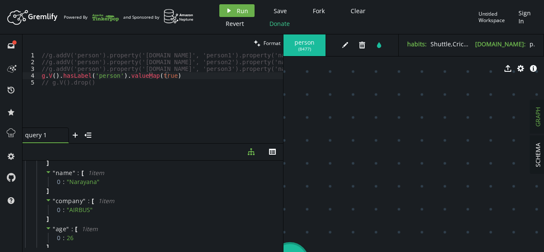
scroll to position [128, 0]
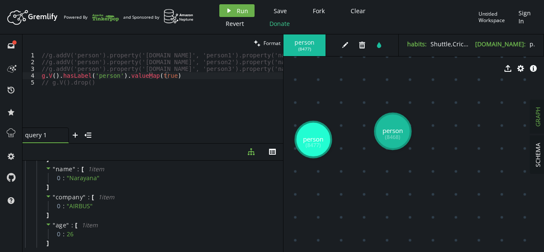
drag, startPoint x: 394, startPoint y: 123, endPoint x: 499, endPoint y: -3, distance: 164.4
click at [499, 0] on html "Artboard Created with Sketch. Powered By and Sponsored by play Run Save Fork Cl…" at bounding box center [272, 126] width 544 height 252
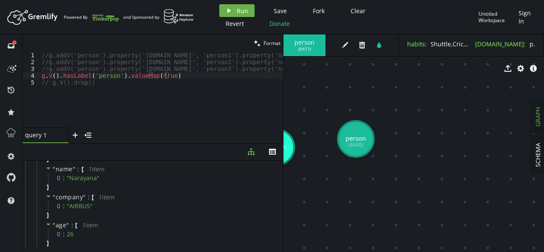
drag, startPoint x: 467, startPoint y: 117, endPoint x: 168, endPoint y: 117, distance: 299.2
click at [168, 117] on div "clean Format g.V().hasLabel('person').valueMap(true) 1 2 3 4 5 //g.addV('person…" at bounding box center [283, 143] width 521 height 218
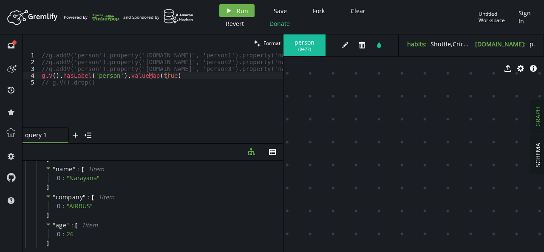
drag, startPoint x: 478, startPoint y: 165, endPoint x: 270, endPoint y: 107, distance: 215.5
click at [270, 107] on div "clean Format g.V().hasLabel('person').valueMap(true) 1 2 3 4 5 //g.addV('person…" at bounding box center [283, 143] width 521 height 218
drag, startPoint x: 365, startPoint y: 130, endPoint x: 405, endPoint y: -37, distance: 172.0
click at [405, 0] on html "Artboard Created with Sketch. Powered By and Sponsored by play Run Save Fork Cl…" at bounding box center [272, 126] width 544 height 252
drag, startPoint x: 431, startPoint y: 119, endPoint x: 224, endPoint y: 269, distance: 255.1
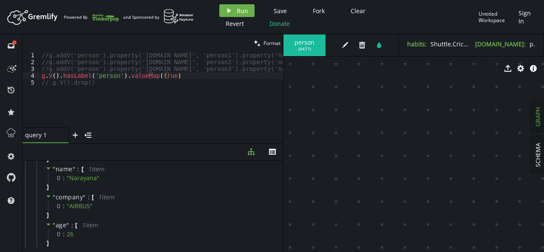
click at [224, 252] on html "Artboard Created with Sketch. Powered By and Sponsored by play Run Save Fork Cl…" at bounding box center [272, 126] width 544 height 252
drag, startPoint x: 395, startPoint y: 157, endPoint x: 384, endPoint y: 269, distance: 111.9
click at [384, 252] on html "Artboard Created with Sketch. Powered By and Sponsored by play Run Save Fork Cl…" at bounding box center [272, 126] width 544 height 252
drag, startPoint x: 380, startPoint y: 99, endPoint x: 522, endPoint y: 209, distance: 179.4
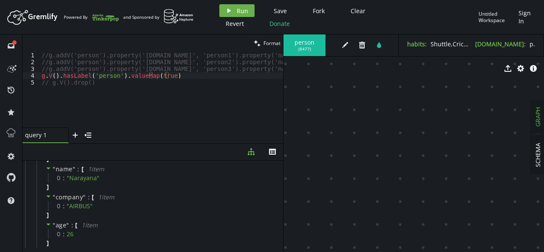
drag, startPoint x: 380, startPoint y: 127, endPoint x: 544, endPoint y: 262, distance: 211.9
click at [544, 252] on html "Artboard Created with Sketch. Powered By and Sponsored by play Run Save Fork Cl…" at bounding box center [272, 126] width 544 height 252
drag, startPoint x: 362, startPoint y: 125, endPoint x: 544, endPoint y: 188, distance: 192.1
click at [544, 188] on div "SCHEMA GRAPH person ( 8477 ) edit trash tint habits : Shuttle,Cricket [DOMAIN_N…" at bounding box center [413, 143] width 261 height 218
drag, startPoint x: 380, startPoint y: 115, endPoint x: 544, endPoint y: 167, distance: 171.4
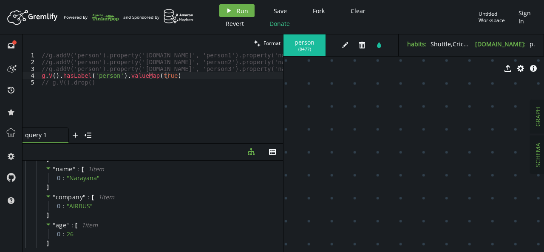
click at [544, 167] on div "SCHEMA GRAPH person ( 8477 ) edit trash tint habits : Shuttle,Cricket [DOMAIN_N…" at bounding box center [413, 143] width 261 height 218
drag, startPoint x: 338, startPoint y: 92, endPoint x: 515, endPoint y: 204, distance: 209.3
drag, startPoint x: 345, startPoint y: 142, endPoint x: 400, endPoint y: 168, distance: 61.2
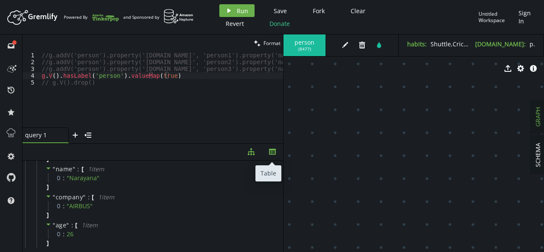
click at [270, 153] on icon "th" at bounding box center [272, 151] width 7 height 7
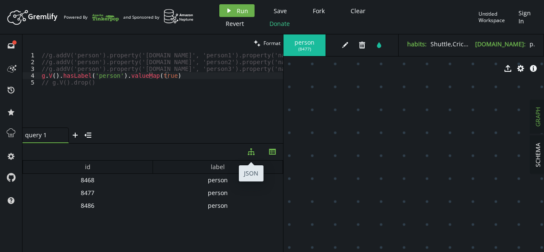
click at [255, 153] on button "diagram-tree" at bounding box center [251, 152] width 21 height 17
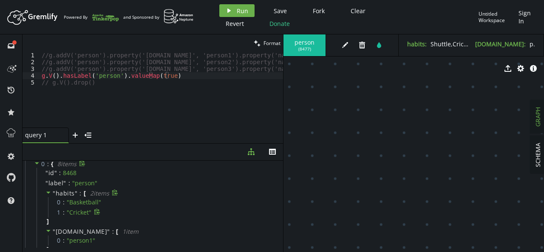
scroll to position [10, 0]
click at [77, 74] on div "//g.addV('person').property('[DOMAIN_NAME]', 'person1').property('name', '[PERS…" at bounding box center [411, 95] width 743 height 86
click at [161, 76] on div "//g.addV('person').property('[DOMAIN_NAME]', 'person1').property('name', '[PERS…" at bounding box center [411, 95] width 743 height 86
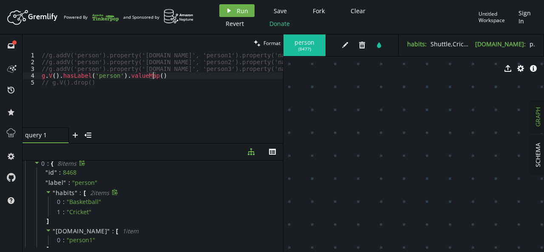
scroll to position [0, 0]
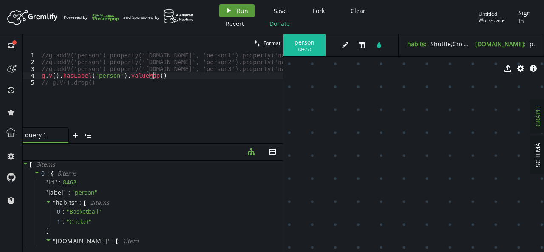
click at [242, 13] on span "Run" at bounding box center [242, 11] width 11 height 8
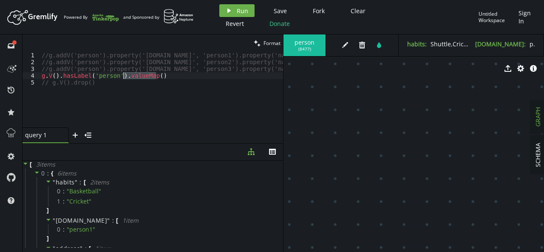
drag, startPoint x: 157, startPoint y: 76, endPoint x: 122, endPoint y: 75, distance: 34.9
click at [122, 75] on div "//g.addV('person').property('[DOMAIN_NAME]', 'person1').property('name', '[PERS…" at bounding box center [411, 95] width 743 height 86
click at [222, 8] on button "play Run" at bounding box center [236, 10] width 35 height 13
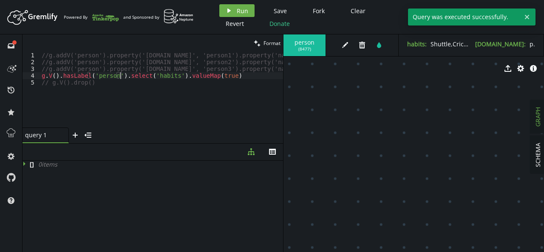
click at [119, 76] on div "//g.addV('person').property('[DOMAIN_NAME]', 'person1').property('name', '[PERS…" at bounding box center [411, 95] width 743 height 86
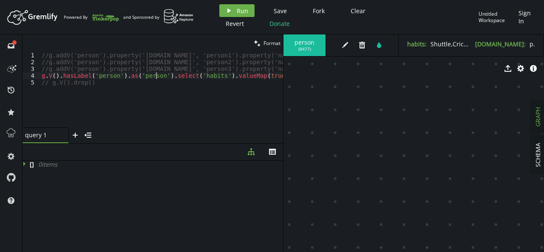
scroll to position [0, 114]
click at [230, 13] on icon "play" at bounding box center [229, 10] width 7 height 7
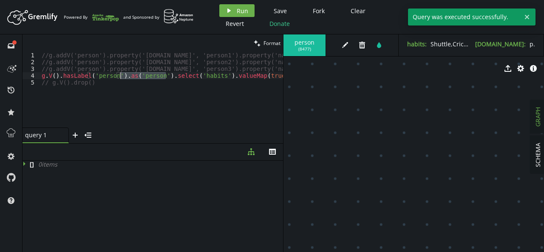
drag, startPoint x: 164, startPoint y: 74, endPoint x: 121, endPoint y: 74, distance: 43.3
click at [121, 74] on div "//g.addV('person').property('[DOMAIN_NAME]', 'person1').property('name', '[PERS…" at bounding box center [411, 95] width 743 height 86
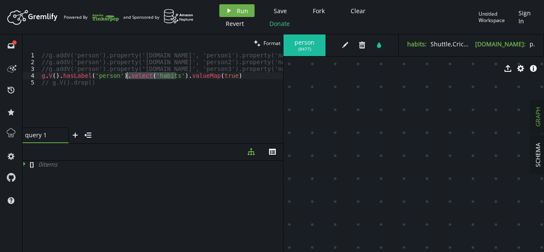
drag, startPoint x: 176, startPoint y: 77, endPoint x: 124, endPoint y: 76, distance: 52.3
click at [124, 76] on div "//g.addV('person').property('[DOMAIN_NAME]', 'person1').property('name', '[PERS…" at bounding box center [411, 95] width 743 height 86
click at [241, 7] on span "Run" at bounding box center [242, 11] width 11 height 8
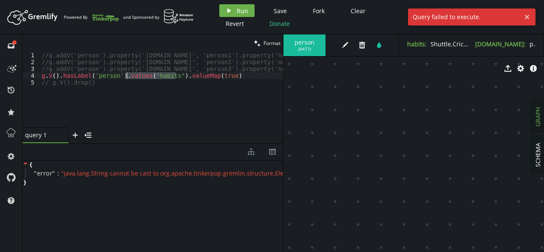
drag, startPoint x: 177, startPoint y: 76, endPoint x: 124, endPoint y: 76, distance: 52.7
click at [124, 76] on div "//g.addV('person').property('[DOMAIN_NAME]', 'person1').property('name', '[PERS…" at bounding box center [411, 95] width 743 height 86
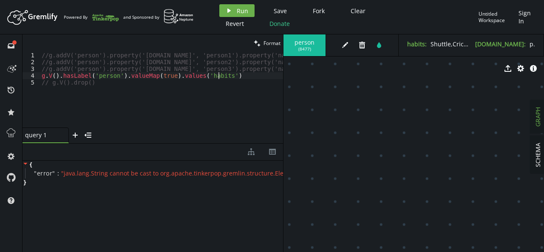
scroll to position [0, 0]
click at [238, 8] on span "Run" at bounding box center [242, 11] width 11 height 8
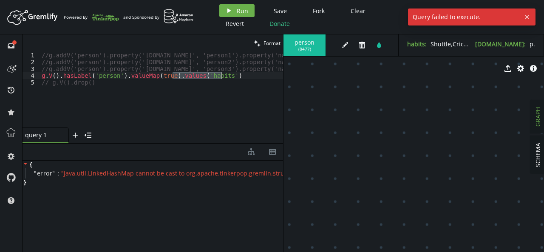
drag, startPoint x: 171, startPoint y: 74, endPoint x: 225, endPoint y: 75, distance: 53.6
click at [225, 75] on div "//g.addV('person').property('[DOMAIN_NAME]', 'person1').property('name', '[PERS…" at bounding box center [411, 95] width 743 height 86
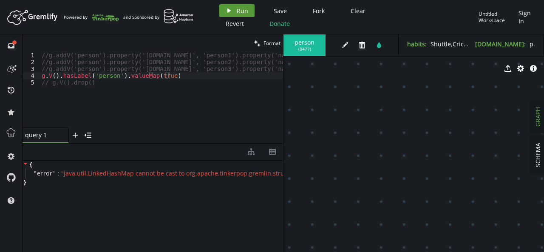
click at [242, 6] on button "play Run" at bounding box center [236, 10] width 35 height 13
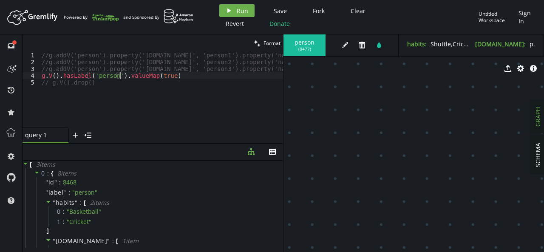
click at [121, 78] on div "//g.addV('person').property('[DOMAIN_NAME]', 'person1').property('name', '[PERS…" at bounding box center [411, 95] width 743 height 86
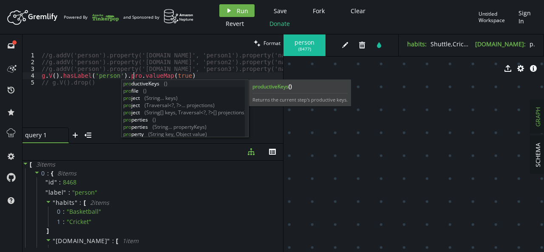
scroll to position [0, 95]
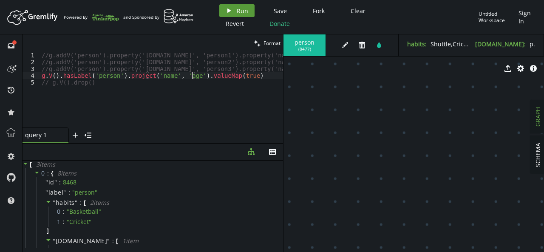
click at [242, 8] on span "Run" at bounding box center [242, 11] width 11 height 8
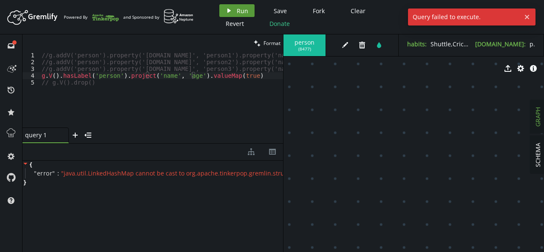
click at [239, 9] on span "Run" at bounding box center [242, 11] width 11 height 8
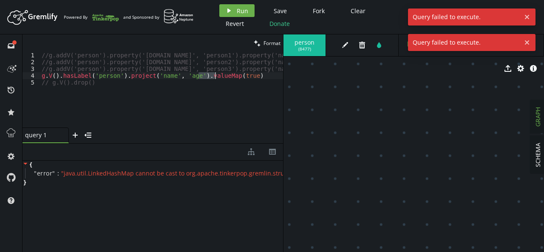
drag, startPoint x: 198, startPoint y: 77, endPoint x: 244, endPoint y: 82, distance: 46.1
click at [244, 82] on div "//g.addV('person').property('[DOMAIN_NAME]', 'person1').property('name', '[PERS…" at bounding box center [411, 95] width 743 height 86
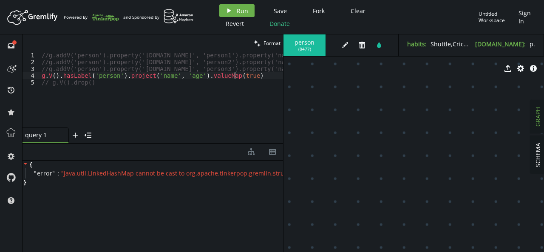
click at [236, 77] on div "//g.addV('person').property('[DOMAIN_NAME]', 'person1').property('name', '[PERS…" at bounding box center [411, 95] width 743 height 86
click at [235, 10] on button "play Run" at bounding box center [236, 10] width 35 height 13
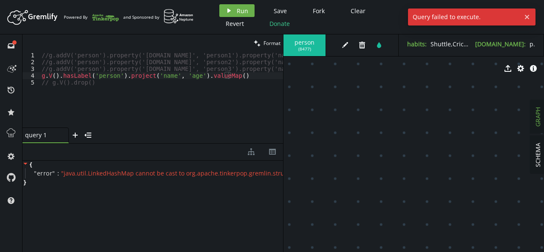
scroll to position [0, 48]
drag, startPoint x: 237, startPoint y: 80, endPoint x: 226, endPoint y: 76, distance: 12.2
click at [226, 76] on div "//g.addV('person').property('[DOMAIN_NAME]', 'person1').property('name', '[PERS…" at bounding box center [411, 95] width 743 height 86
click at [235, 76] on div "//g.addV('person').property('[DOMAIN_NAME]', 'person1').property('name', '[PERS…" at bounding box center [161, 90] width 243 height 76
drag, startPoint x: 235, startPoint y: 76, endPoint x: 197, endPoint y: 77, distance: 38.3
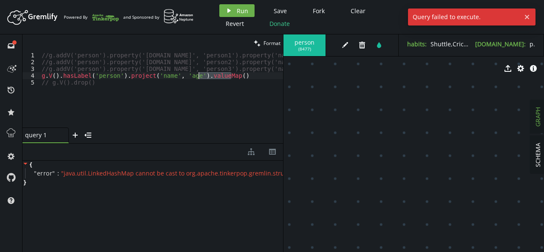
click at [197, 77] on div "//g.addV('person').property('[DOMAIN_NAME]', 'person1').property('name', '[PERS…" at bounding box center [411, 95] width 743 height 86
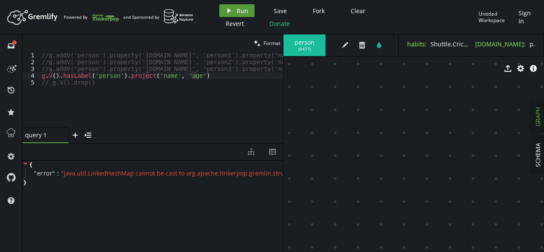
click at [237, 9] on span "Run" at bounding box center [242, 11] width 11 height 8
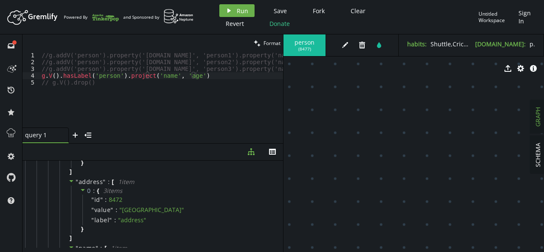
scroll to position [220, 0]
drag, startPoint x: 122, startPoint y: 76, endPoint x: 205, endPoint y: 74, distance: 82.5
click at [205, 74] on div "//g.addV('person').property('[DOMAIN_NAME]', 'person1').property('name', '[PERS…" at bounding box center [411, 95] width 743 height 86
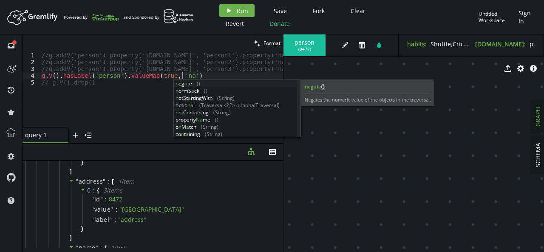
scroll to position [0, 147]
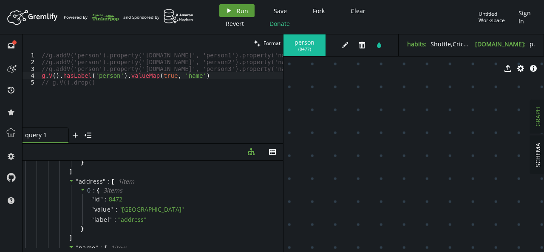
click at [243, 11] on span "Run" at bounding box center [242, 11] width 11 height 8
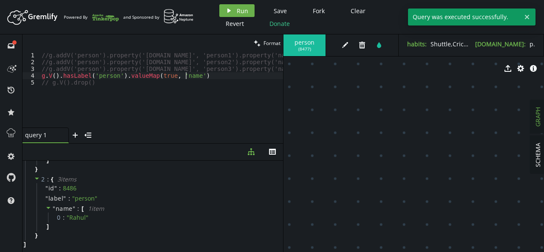
click at [184, 77] on div "//g.addV('person').property('[DOMAIN_NAME]', 'person1').property('name', '[PERS…" at bounding box center [411, 95] width 743 height 86
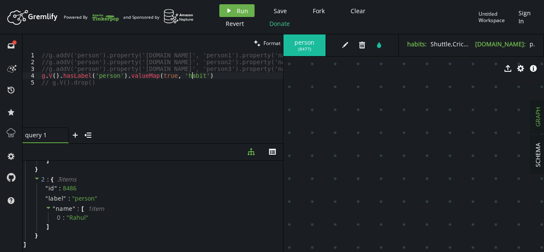
scroll to position [0, 153]
click at [241, 11] on span "Run" at bounding box center [242, 11] width 11 height 8
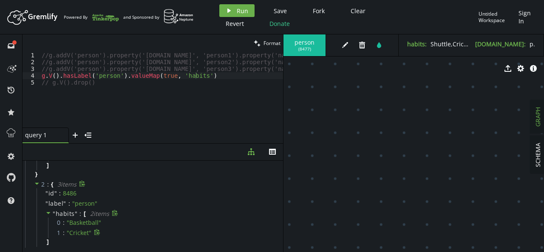
scroll to position [142, 0]
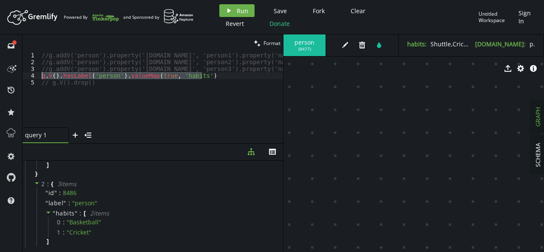
drag, startPoint x: 208, startPoint y: 74, endPoint x: 37, endPoint y: 73, distance: 170.8
click at [37, 73] on div "g.V().hasLabel('person').valueMap(true, 'habits') 1 2 3 4 5 //g.addV('person').…" at bounding box center [153, 90] width 261 height 76
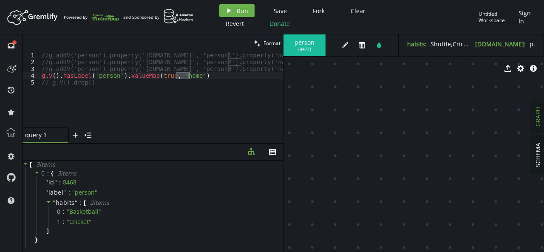
scroll to position [0, 153]
drag, startPoint x: 211, startPoint y: 74, endPoint x: 0, endPoint y: 75, distance: 210.8
click at [0, 75] on div "full-circle inbox history star cog help clean Format g.V().hasLabel('person').v…" at bounding box center [272, 143] width 544 height 218
type textarea "// g.V().drop()"
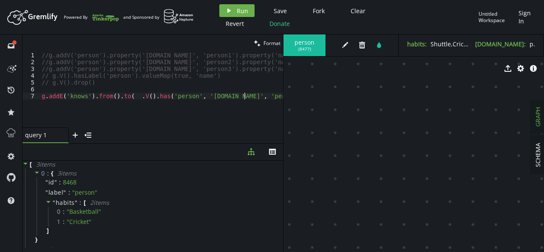
scroll to position [0, 206]
drag, startPoint x: 127, startPoint y: 97, endPoint x: 253, endPoint y: 97, distance: 126.2
click at [253, 97] on div "//g.addV('person').property('[DOMAIN_NAME]', 'person1').property('name', '[PERS…" at bounding box center [411, 95] width 743 height 86
click at [110, 93] on div "//g.addV('person').property('[DOMAIN_NAME]', 'person1').property('name', '[PERS…" at bounding box center [411, 95] width 743 height 86
paste textarea "__.V().has('person', '[DOMAIN_NAME]', 'person2')"
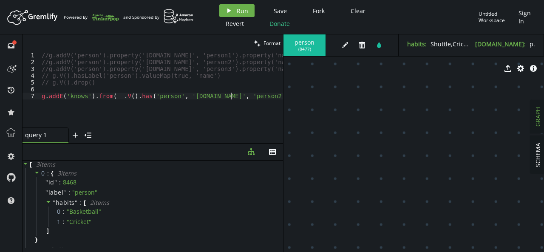
click at [231, 96] on div "//g.addV('person').property('[DOMAIN_NAME]', 'person1').property('name', '[PERS…" at bounding box center [411, 95] width 743 height 86
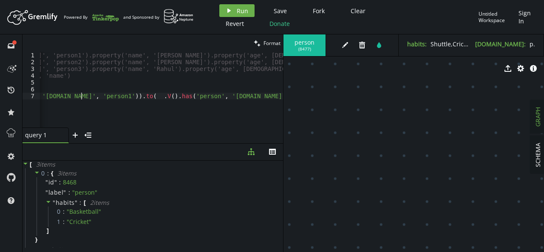
scroll to position [0, 150]
click at [241, 10] on span "Run" at bounding box center [242, 11] width 11 height 8
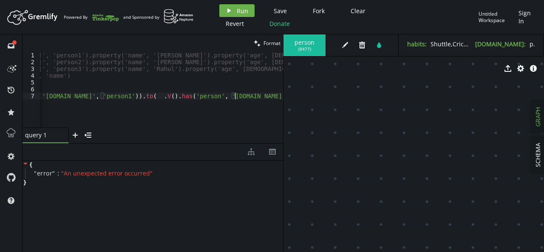
click at [253, 96] on div "//g.addV('person').property('[DOMAIN_NAME]', 'person1').property('name', '[PERS…" at bounding box center [261, 95] width 743 height 86
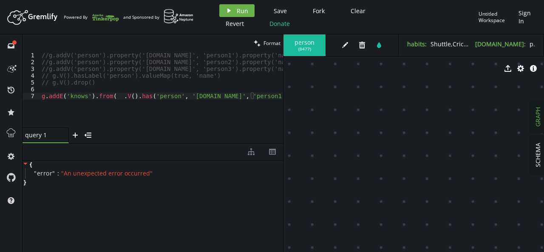
scroll to position [0, 0]
click at [235, 8] on button "play Run" at bounding box center [236, 10] width 35 height 13
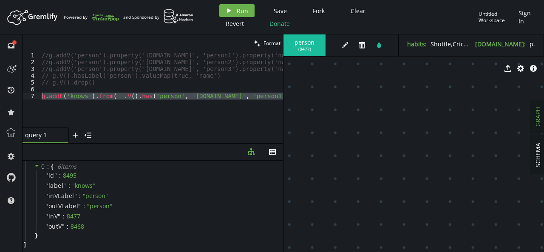
drag, startPoint x: 63, startPoint y: 108, endPoint x: 26, endPoint y: 97, distance: 38.5
click at [26, 97] on div "g.addE('knows').from(__.V().has('person', '[DOMAIN_NAME]', 'person1')).to(__.V(…" at bounding box center [153, 90] width 261 height 76
type textarea "// g.addE('knows').from(__.V().has('person', '[DOMAIN_NAME]', 'person1')).to(__…"
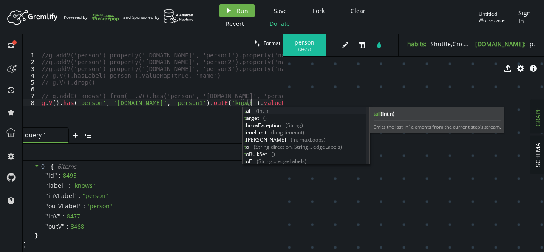
scroll to position [0, 215]
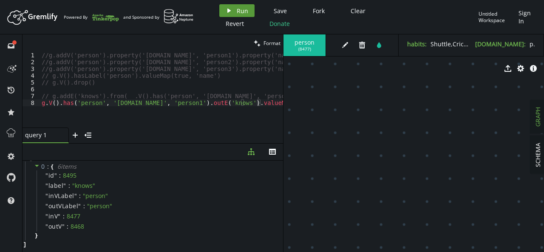
click at [226, 11] on icon "play" at bounding box center [229, 10] width 7 height 7
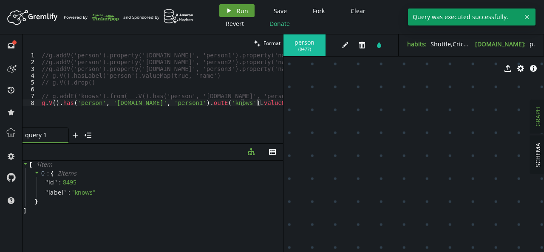
scroll to position [0, 0]
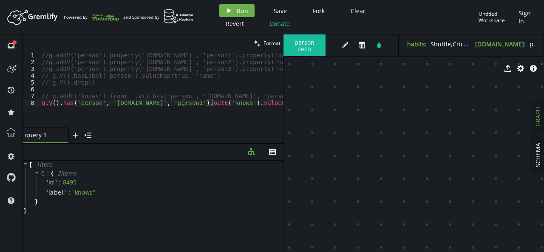
click at [211, 104] on div "//g.addV('person').property('[DOMAIN_NAME]', 'person1').property('name', '[PERS…" at bounding box center [411, 95] width 743 height 86
click at [247, 7] on button "play Run" at bounding box center [236, 10] width 35 height 13
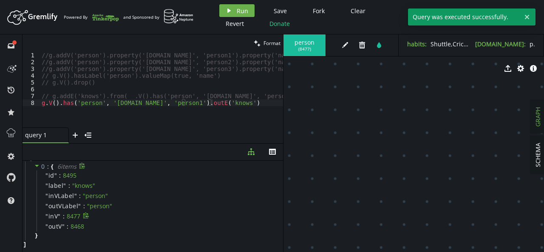
scroll to position [0, 0]
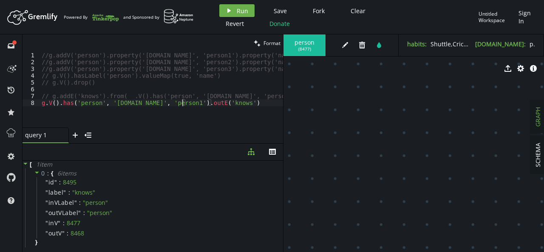
click at [183, 104] on div "//g.addV('person').property('[DOMAIN_NAME]', 'person1').property('name', '[PERS…" at bounding box center [411, 95] width 743 height 86
click at [228, 15] on button "play Run" at bounding box center [236, 10] width 35 height 13
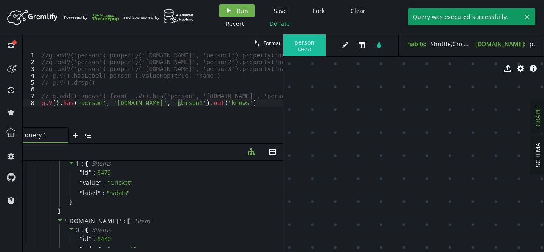
scroll to position [106, 0]
click at [220, 100] on div "//g.addV('person').property('[DOMAIN_NAME]', 'person1').property('name', '[PERS…" at bounding box center [411, 95] width 743 height 86
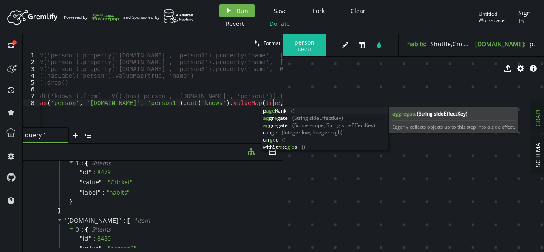
scroll to position [0, 258]
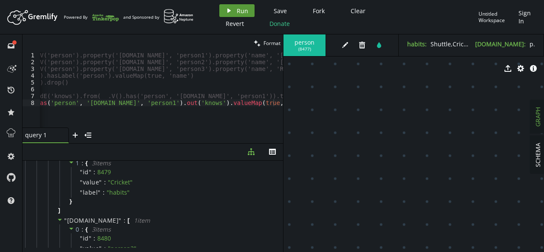
click at [231, 6] on button "play Run" at bounding box center [236, 10] width 35 height 13
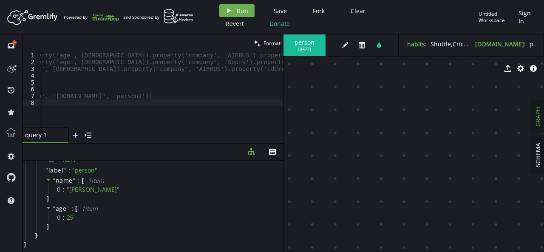
scroll to position [0, 340]
drag, startPoint x: 496, startPoint y: 151, endPoint x: 354, endPoint y: 82, distance: 157.8
drag, startPoint x: 354, startPoint y: 82, endPoint x: 516, endPoint y: 262, distance: 242.2
click at [516, 252] on html "Artboard Created with Sketch. Powered By and Sponsored by play Run Save Fork Cl…" at bounding box center [272, 126] width 544 height 252
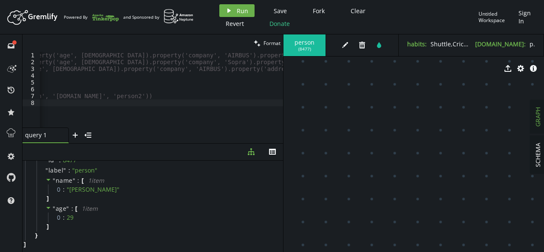
drag, startPoint x: 404, startPoint y: 120, endPoint x: 443, endPoint y: 269, distance: 153.8
click at [443, 252] on html "Artboard Created with Sketch. Powered By and Sponsored by play Run Save Fork Cl…" at bounding box center [272, 126] width 544 height 252
drag, startPoint x: 395, startPoint y: 106, endPoint x: 260, endPoint y: 232, distance: 185.2
click at [260, 232] on div "clean Format g.V().has('person', '[DOMAIN_NAME]', 'person1').out('knows').value…" at bounding box center [283, 143] width 521 height 218
drag, startPoint x: 424, startPoint y: 88, endPoint x: 264, endPoint y: 173, distance: 180.8
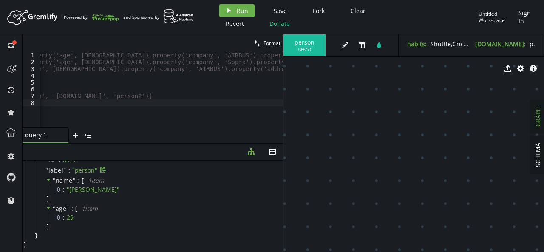
click at [264, 173] on div "clean Format g.V().has('person', '[DOMAIN_NAME]', 'person1').out('knows').value…" at bounding box center [283, 143] width 521 height 218
drag, startPoint x: 410, startPoint y: 159, endPoint x: 167, endPoint y: 87, distance: 253.1
click at [167, 87] on div "clean Format g.V().has('person', '[DOMAIN_NAME]', 'person1').out('knows').value…" at bounding box center [283, 143] width 521 height 218
drag, startPoint x: 362, startPoint y: 147, endPoint x: 397, endPoint y: 13, distance: 138.0
click at [397, 13] on div "Artboard Created with Sketch. Powered By and Sponsored by play Run Save Fork Cl…" at bounding box center [272, 126] width 544 height 252
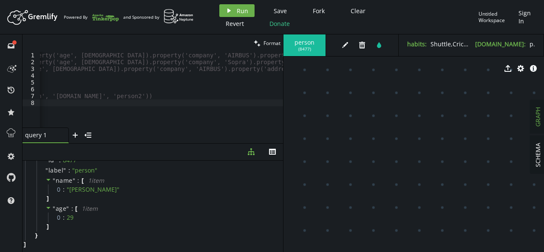
drag, startPoint x: 366, startPoint y: 135, endPoint x: 428, endPoint y: 38, distance: 114.5
click at [428, 38] on div "person ( 8477 ) edit trash tint habits : Shuttle,Cricket [DOMAIN_NAME] : person…" at bounding box center [413, 143] width 261 height 218
click at [301, 42] on span "person" at bounding box center [304, 43] width 25 height 8
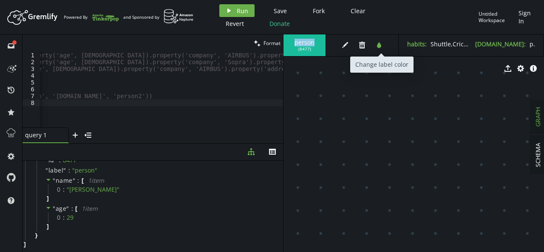
click at [383, 45] on button "tint" at bounding box center [379, 45] width 13 height 13
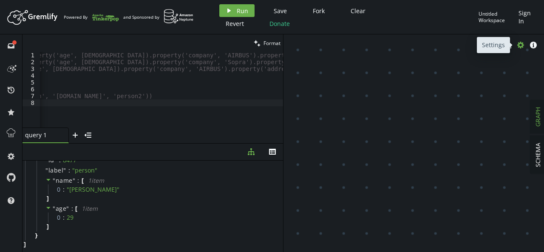
click at [517, 45] on icon "cog" at bounding box center [520, 45] width 7 height 7
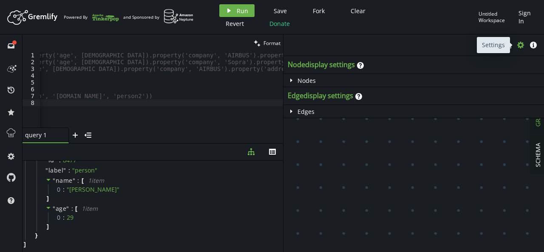
click at [517, 45] on icon "cog" at bounding box center [520, 45] width 7 height 7
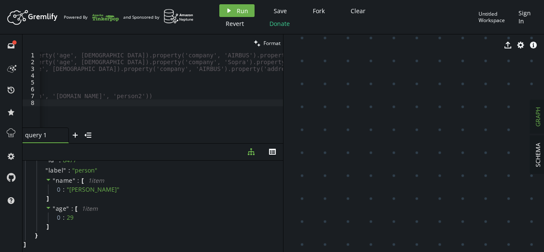
drag, startPoint x: 448, startPoint y: 136, endPoint x: 521, endPoint y: -37, distance: 187.4
click at [521, 0] on html "Artboard Created with Sketch. Powered By and Sponsored by play Run Save Fork Cl…" at bounding box center [272, 126] width 544 height 252
drag, startPoint x: 422, startPoint y: 153, endPoint x: 544, endPoint y: 212, distance: 134.8
click at [544, 212] on div "SCHEMA GRAPH export cog info-sign person (8468) person (8477) person (8486) kno…" at bounding box center [413, 143] width 261 height 218
drag, startPoint x: 402, startPoint y: 114, endPoint x: 544, endPoint y: 162, distance: 149.4
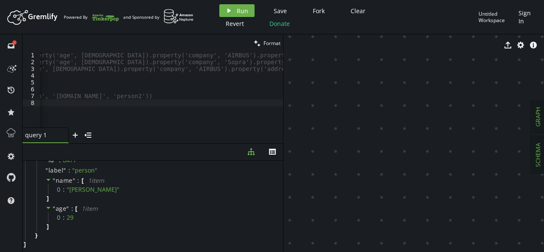
click at [544, 162] on div "SCHEMA GRAPH export cog info-sign person (8468) person (8477) person (8486) kno…" at bounding box center [413, 143] width 261 height 218
drag, startPoint x: 349, startPoint y: 101, endPoint x: 463, endPoint y: 174, distance: 135.1
drag, startPoint x: 385, startPoint y: 123, endPoint x: 516, endPoint y: 131, distance: 130.7
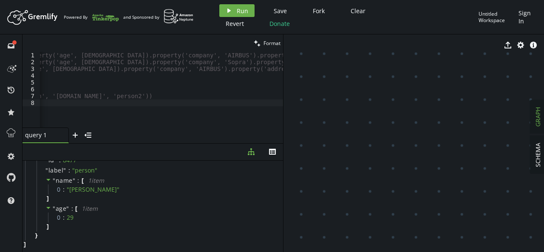
drag, startPoint x: 402, startPoint y: 110, endPoint x: 544, endPoint y: 118, distance: 141.7
click at [544, 118] on div "SCHEMA GRAPH export cog info-sign person (8468) person (8477) person (8486) kno…" at bounding box center [413, 143] width 261 height 218
drag, startPoint x: 381, startPoint y: 111, endPoint x: 519, endPoint y: 121, distance: 138.5
drag, startPoint x: 365, startPoint y: 124, endPoint x: 468, endPoint y: -25, distance: 181.1
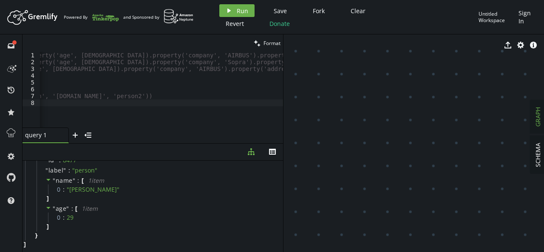
click at [468, 0] on html "Artboard Created with Sketch. Powered By and Sponsored by play Run Save Fork Cl…" at bounding box center [272, 126] width 544 height 252
drag, startPoint x: 437, startPoint y: 126, endPoint x: 128, endPoint y: 183, distance: 313.7
click at [128, 183] on div "clean Format g.V().has('person', '[DOMAIN_NAME]', 'person1').out('knows').value…" at bounding box center [283, 143] width 521 height 218
drag, startPoint x: 368, startPoint y: 161, endPoint x: 224, endPoint y: 177, distance: 145.3
click at [224, 177] on div "clean Format g.V().has('person', '[DOMAIN_NAME]', 'person1').out('knows').value…" at bounding box center [283, 143] width 521 height 218
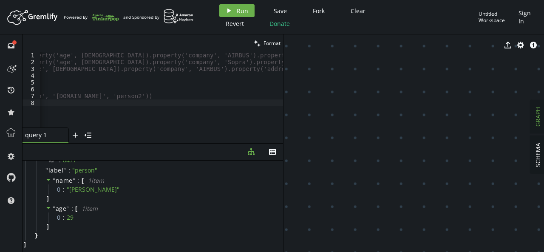
drag, startPoint x: 489, startPoint y: 127, endPoint x: 289, endPoint y: 143, distance: 200.8
drag, startPoint x: 450, startPoint y: 147, endPoint x: 255, endPoint y: 106, distance: 198.5
click at [255, 106] on div "clean Format g.V().has('person', '[DOMAIN_NAME]', 'person1').out('knows').value…" at bounding box center [283, 143] width 521 height 218
drag, startPoint x: 439, startPoint y: 178, endPoint x: 418, endPoint y: 74, distance: 106.9
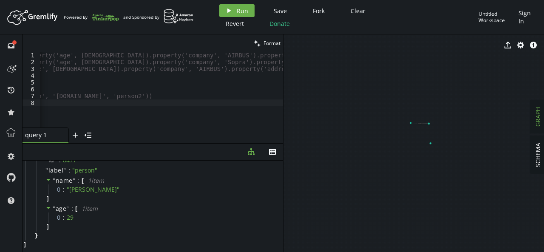
drag, startPoint x: 388, startPoint y: 114, endPoint x: 436, endPoint y: 57, distance: 74.8
drag, startPoint x: 436, startPoint y: 57, endPoint x: 434, endPoint y: 28, distance: 29.0
click at [434, 28] on div "Artboard Created with Sketch. Powered By and Sponsored by play Run Save Fork Cl…" at bounding box center [272, 126] width 544 height 252
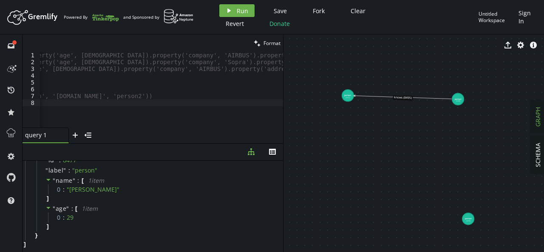
drag, startPoint x: 452, startPoint y: 192, endPoint x: 426, endPoint y: 157, distance: 42.8
drag, startPoint x: 467, startPoint y: 215, endPoint x: 386, endPoint y: 142, distance: 110.1
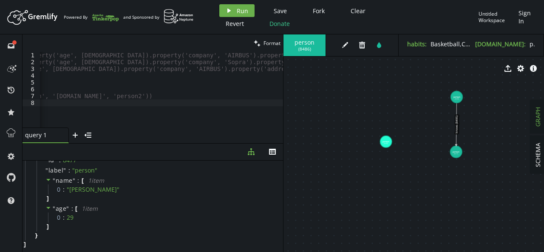
drag, startPoint x: 348, startPoint y: 94, endPoint x: 458, endPoint y: 154, distance: 125.7
drag, startPoint x: 459, startPoint y: 98, endPoint x: 413, endPoint y: 102, distance: 46.4
drag, startPoint x: 460, startPoint y: 153, endPoint x: 418, endPoint y: 158, distance: 42.7
drag, startPoint x: 383, startPoint y: 141, endPoint x: 461, endPoint y: 104, distance: 85.9
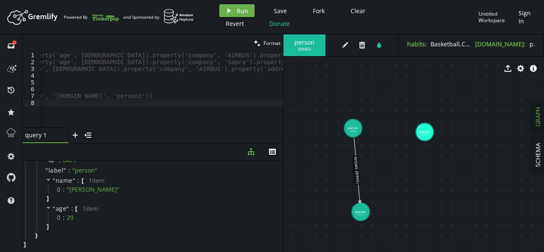
drag, startPoint x: 378, startPoint y: 114, endPoint x: 303, endPoint y: 144, distance: 80.7
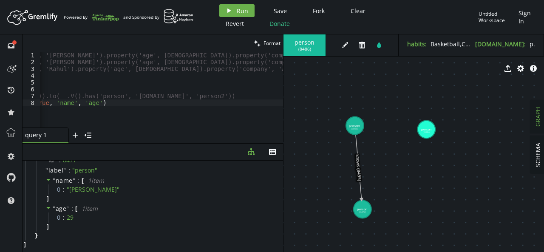
scroll to position [0, 258]
type textarea "// g.addE('knows').from(__.V().has('person', '[DOMAIN_NAME]', 'person1')).to(__…"
click at [188, 95] on div "//g.addV('person').property('[DOMAIN_NAME]', 'person1').property('name', '[PERS…" at bounding box center [153, 95] width 743 height 86
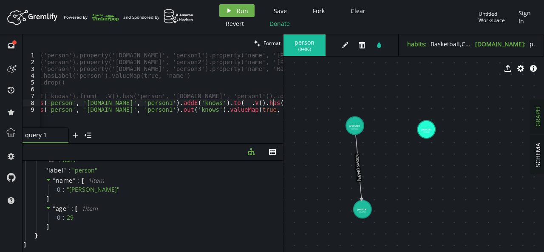
scroll to position [0, 0]
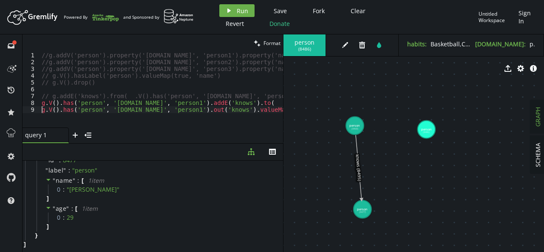
click at [42, 111] on div "//g.addV('person').property('[DOMAIN_NAME]', 'person1').property('name', '[PERS…" at bounding box center [411, 95] width 743 height 86
click at [226, 12] on icon "play" at bounding box center [229, 10] width 7 height 7
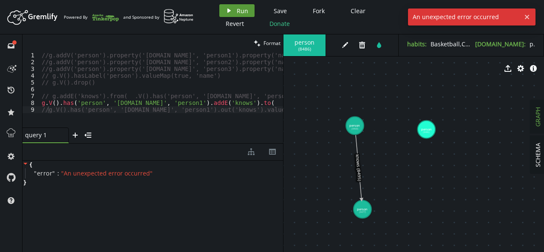
click at [226, 12] on icon "play" at bounding box center [229, 10] width 7 height 7
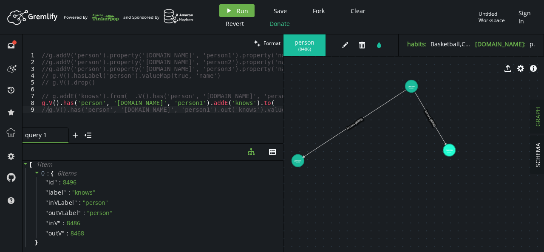
drag, startPoint x: 414, startPoint y: 211, endPoint x: 450, endPoint y: 149, distance: 71.4
drag, startPoint x: 298, startPoint y: 161, endPoint x: 379, endPoint y: 147, distance: 82.8
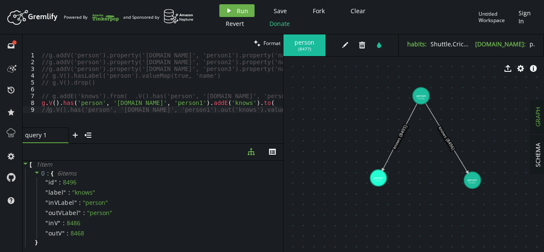
drag, startPoint x: 363, startPoint y: 99, endPoint x: 352, endPoint y: 106, distance: 12.6
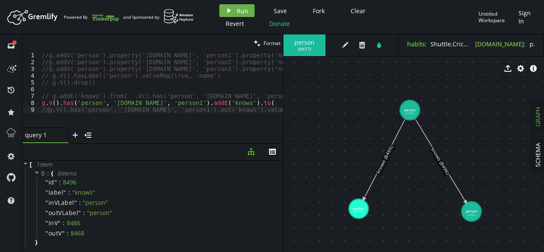
drag, startPoint x: 380, startPoint y: 107, endPoint x: 360, endPoint y: 131, distance: 31.7
click at [41, 105] on div "//g.addV('person').property('[DOMAIN_NAME]', 'person1').property('name', '[PERS…" at bounding box center [411, 95] width 743 height 86
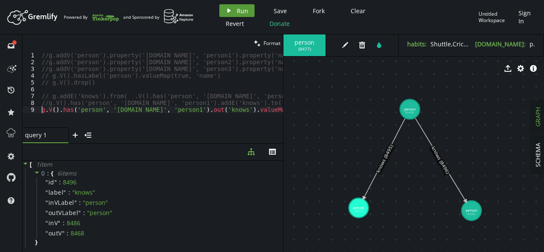
click at [234, 12] on button "play Run" at bounding box center [236, 10] width 35 height 13
click at [256, 112] on div "//g.addV('person').property('[DOMAIN_NAME]', 'person1').property('name', '[PERS…" at bounding box center [411, 95] width 743 height 86
click at [230, 11] on icon "play" at bounding box center [229, 10] width 7 height 7
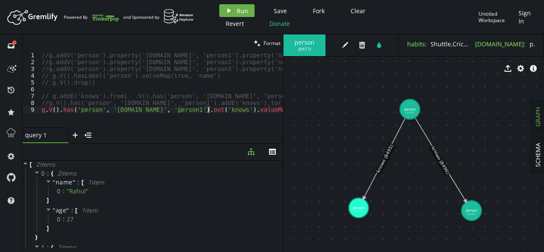
click at [210, 112] on div "//g.addV('person').property('[DOMAIN_NAME]', 'person1').property('name', '[PERS…" at bounding box center [411, 95] width 743 height 86
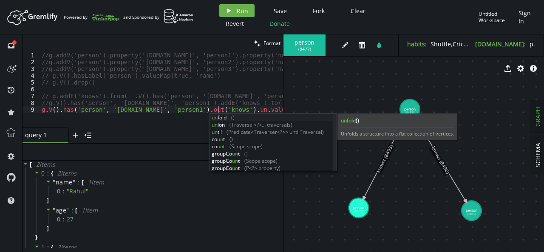
scroll to position [0, 180]
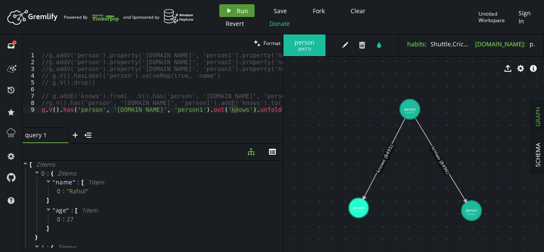
click at [243, 11] on span "Run" at bounding box center [242, 11] width 11 height 8
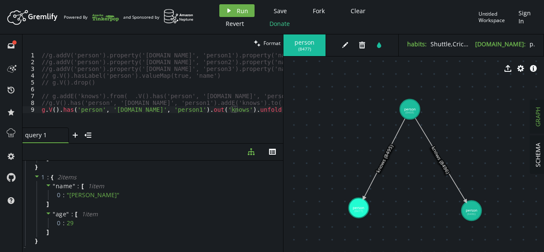
scroll to position [76, 0]
click at [217, 108] on div "//g.addV('person').property('[DOMAIN_NAME]', 'person1').property('name', '[PERS…" at bounding box center [411, 95] width 743 height 86
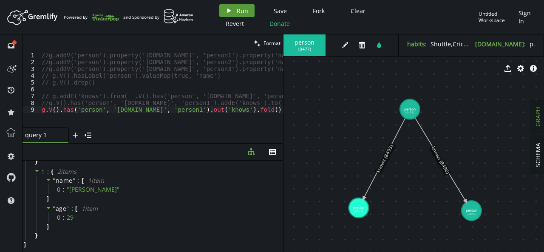
click at [235, 12] on button "play Run" at bounding box center [236, 10] width 35 height 13
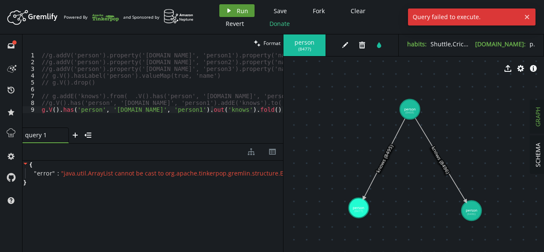
scroll to position [0, 0]
drag, startPoint x: 231, startPoint y: 111, endPoint x: 210, endPoint y: 110, distance: 21.3
click at [210, 110] on div "//g.addV('person').property('[DOMAIN_NAME]', 'person1').property('name', '[PERS…" at bounding box center [411, 95] width 743 height 86
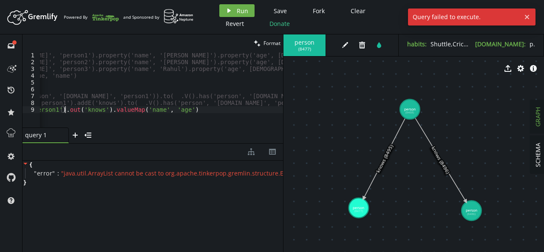
scroll to position [0, 146]
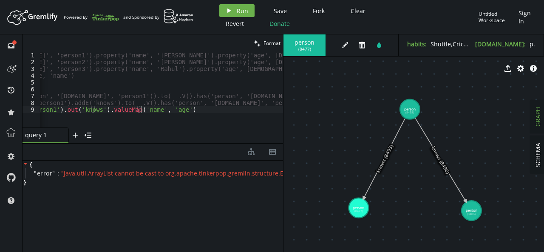
click at [152, 109] on div "//g.addV('person').property('[DOMAIN_NAME]', 'person1').property('name', '[PERS…" at bounding box center [265, 95] width 743 height 86
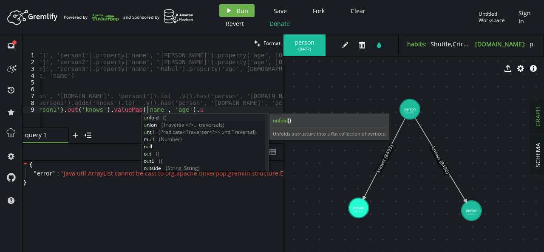
scroll to position [0, 255]
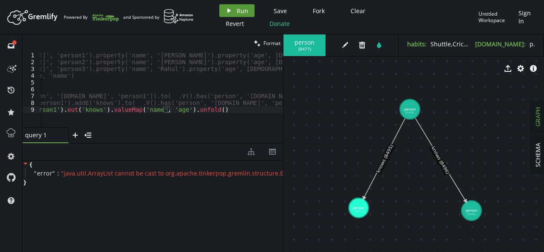
click at [243, 10] on span "Run" at bounding box center [242, 11] width 11 height 8
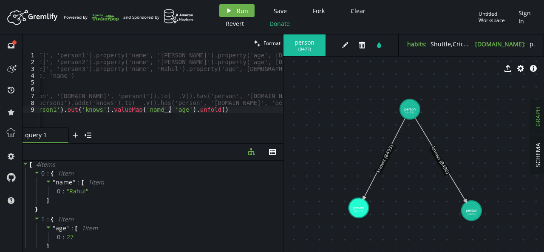
click at [216, 113] on div "//g.addV('person').property('[DOMAIN_NAME]', 'person1').property('name', '[PERS…" at bounding box center [265, 95] width 743 height 86
click at [238, 13] on span "Run" at bounding box center [242, 11] width 11 height 8
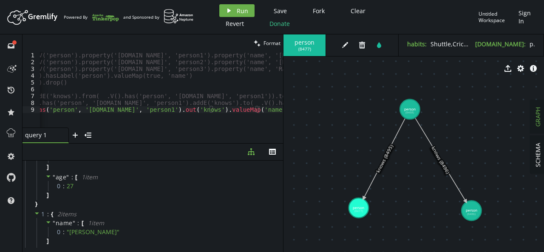
scroll to position [0, 0]
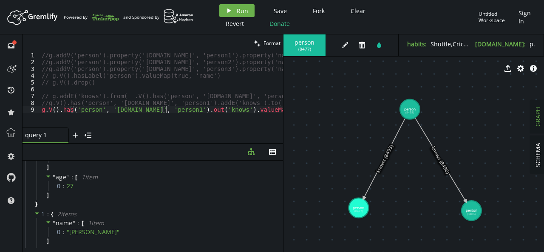
click at [166, 111] on div "//g.addV('person').property('[DOMAIN_NAME]', 'person1').property('name', '[PERS…" at bounding box center [411, 95] width 743 height 86
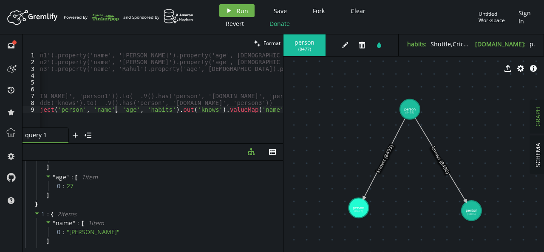
scroll to position [0, 184]
drag, startPoint x: 244, startPoint y: 111, endPoint x: 125, endPoint y: 108, distance: 119.0
click at [125, 108] on div "//g.addV('person').property('[DOMAIN_NAME]', 'person1').property('name', '[PERS…" at bounding box center [227, 95] width 743 height 86
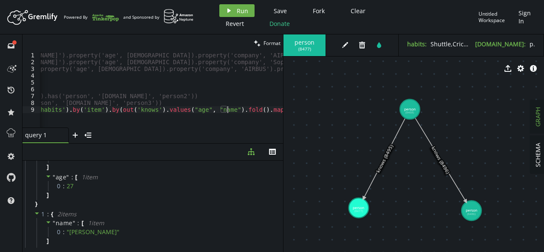
scroll to position [0, 295]
paste textarea "{ it.get().join(', ') }"
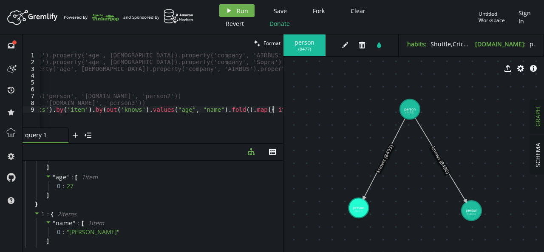
scroll to position [0, 314]
click at [225, 3] on header "Artboard Created with Sketch. Powered By and Sponsored by play Run Save Fork Cl…" at bounding box center [272, 17] width 544 height 34
click at [229, 9] on icon "play" at bounding box center [229, 10] width 7 height 7
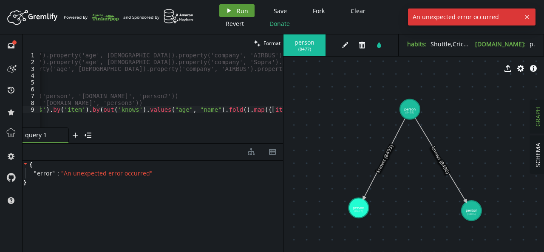
click at [229, 9] on icon "play" at bounding box center [229, 10] width 7 height 7
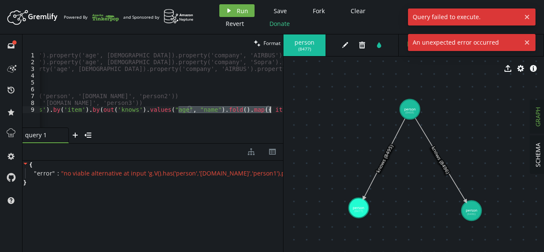
drag, startPoint x: 178, startPoint y: 110, endPoint x: 269, endPoint y: 110, distance: 90.5
click at [269, 110] on div "//g.addV('person').property('[DOMAIN_NAME]', 'person1').property('name', '[PERS…" at bounding box center [96, 95] width 743 height 86
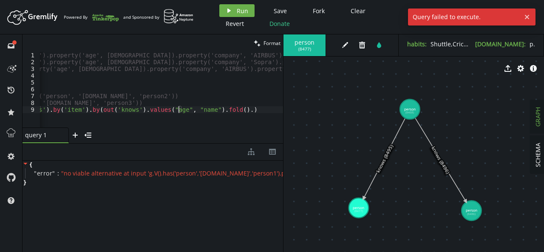
scroll to position [0, 451]
click at [238, 9] on span "Run" at bounding box center [242, 11] width 11 height 8
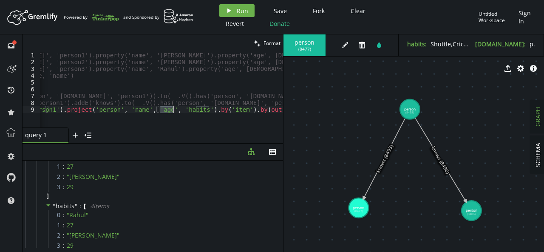
scroll to position [0, 220]
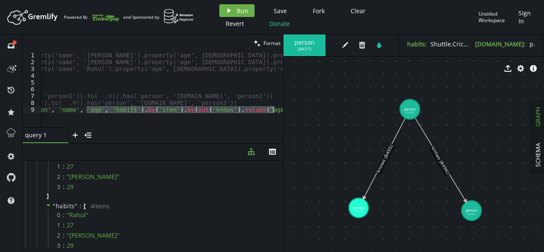
drag, startPoint x: 161, startPoint y: 110, endPoint x: 264, endPoint y: 113, distance: 102.9
click at [264, 113] on div "//g.addV('person').property('[DOMAIN_NAME]', 'person1').property('name', '[PERS…" at bounding box center [191, 95] width 743 height 86
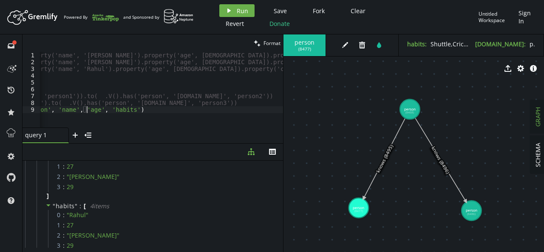
paste textarea ".by('name').by(out('knows').count())"
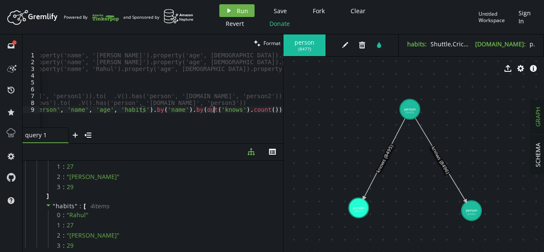
scroll to position [0, 211]
click at [234, 10] on button "play Run" at bounding box center [236, 10] width 35 height 13
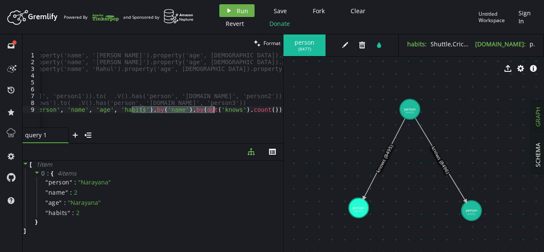
drag, startPoint x: 132, startPoint y: 110, endPoint x: 212, endPoint y: 112, distance: 80.8
click at [212, 112] on div "//g.addV('person').property('[DOMAIN_NAME]', 'person1').property('name', '[PERS…" at bounding box center [200, 95] width 743 height 86
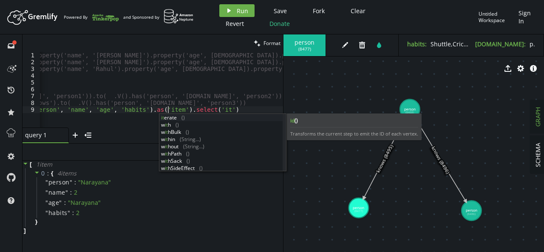
scroll to position [0, 343]
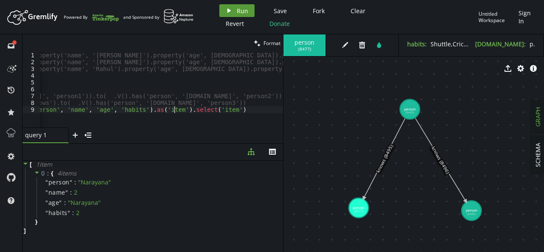
type textarea "g.V().has('person', '[DOMAIN_NAME]', 'person1').project('person', 'name', 'age'…"
click at [233, 7] on button "play Run" at bounding box center [236, 10] width 35 height 13
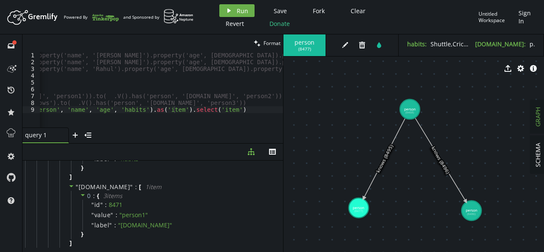
scroll to position [651, 0]
